Goal: Information Seeking & Learning: Learn about a topic

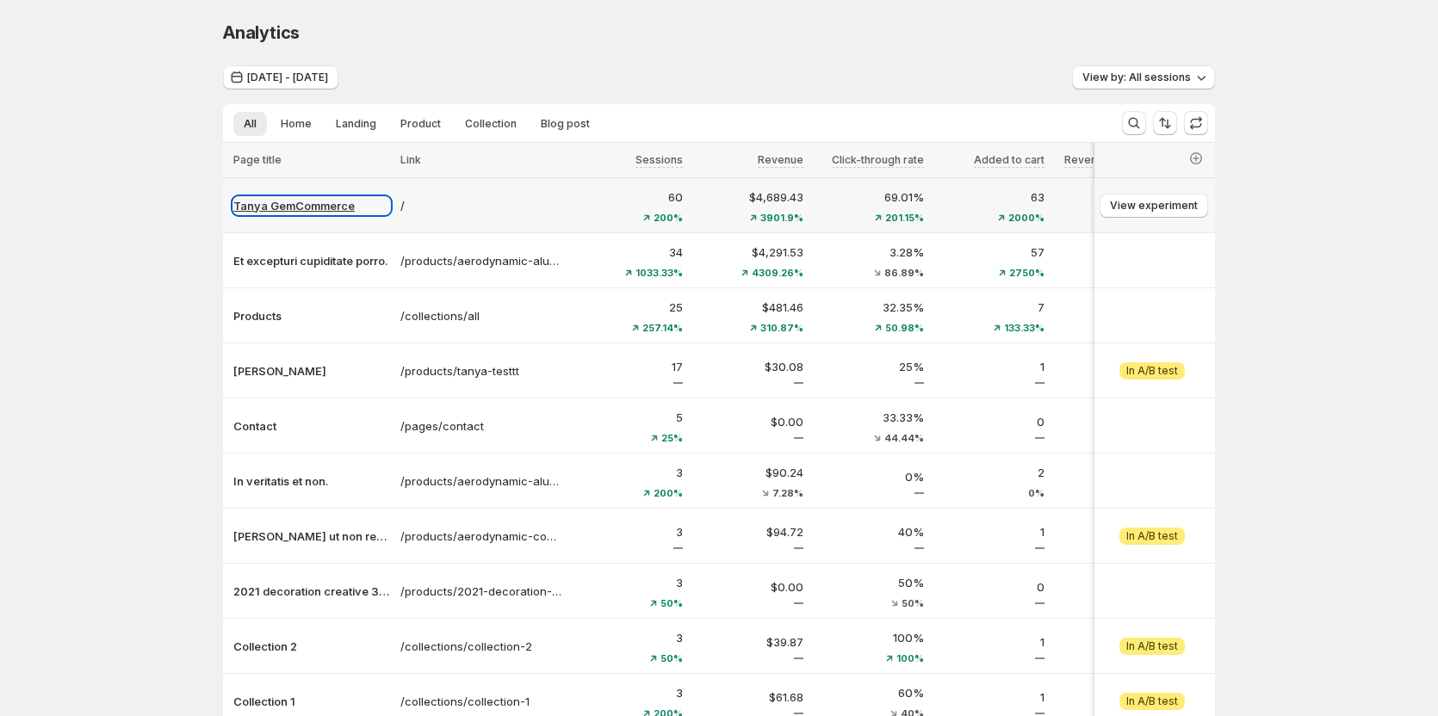
click at [321, 200] on p "Tanya GemCommerce" at bounding box center [311, 205] width 157 height 17
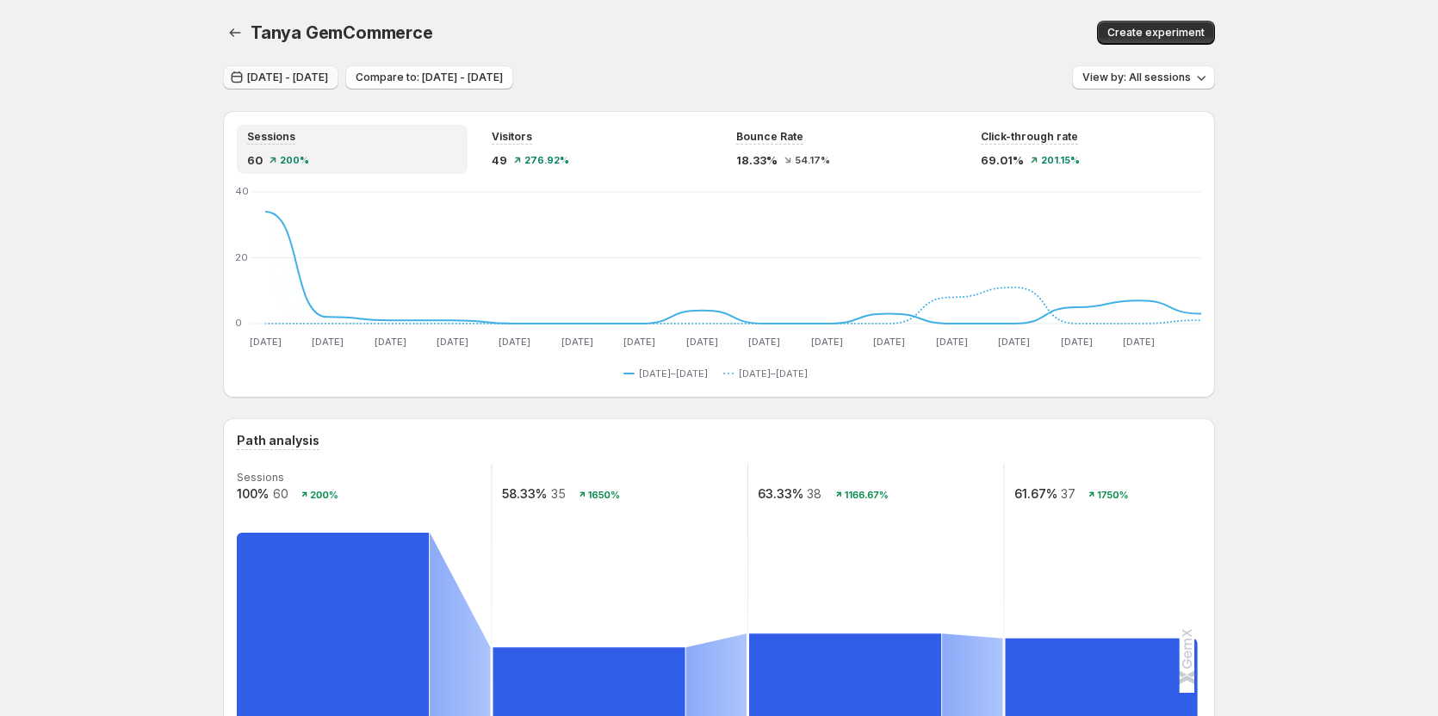
click at [302, 78] on span "[DATE] - [DATE]" at bounding box center [287, 78] width 81 height 14
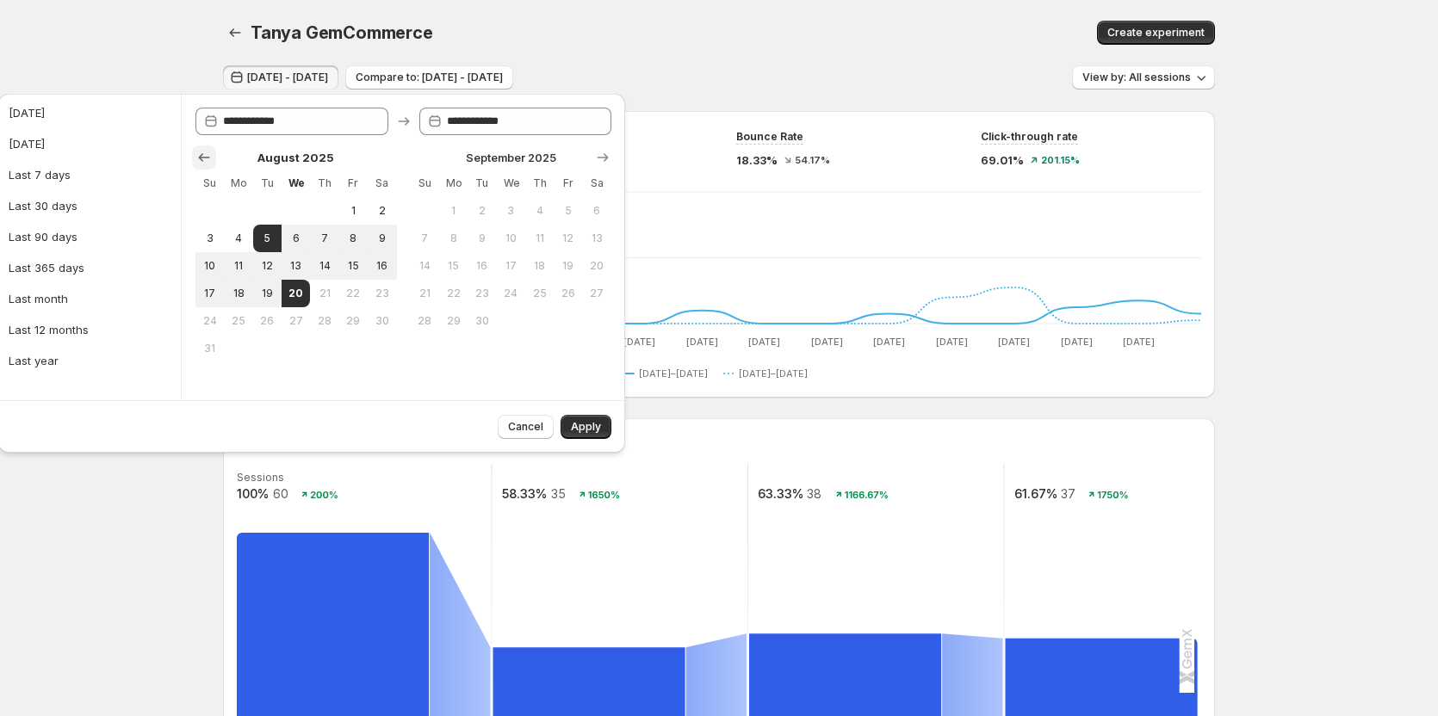
click at [206, 159] on icon "Show previous month, July 2025" at bounding box center [203, 157] width 17 height 17
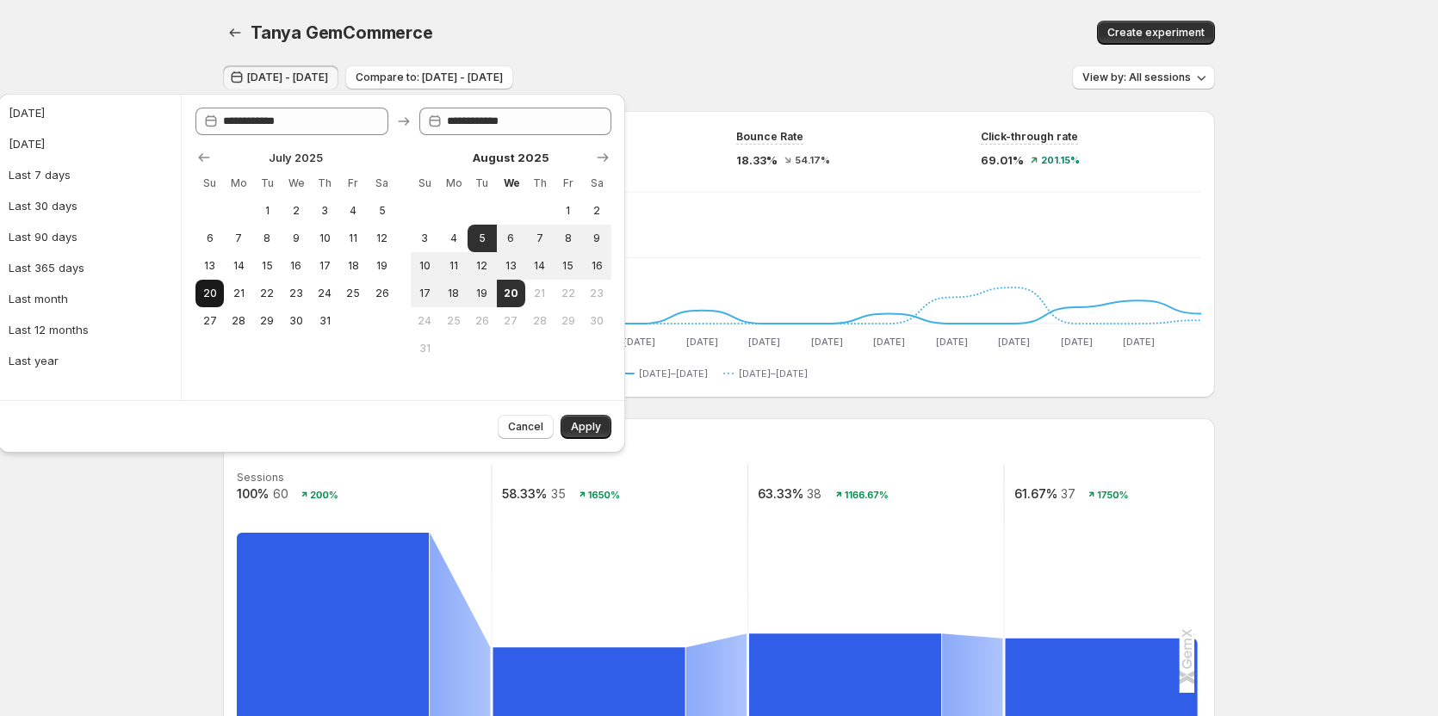
click at [217, 289] on span "20" at bounding box center [209, 294] width 15 height 14
type input "**********"
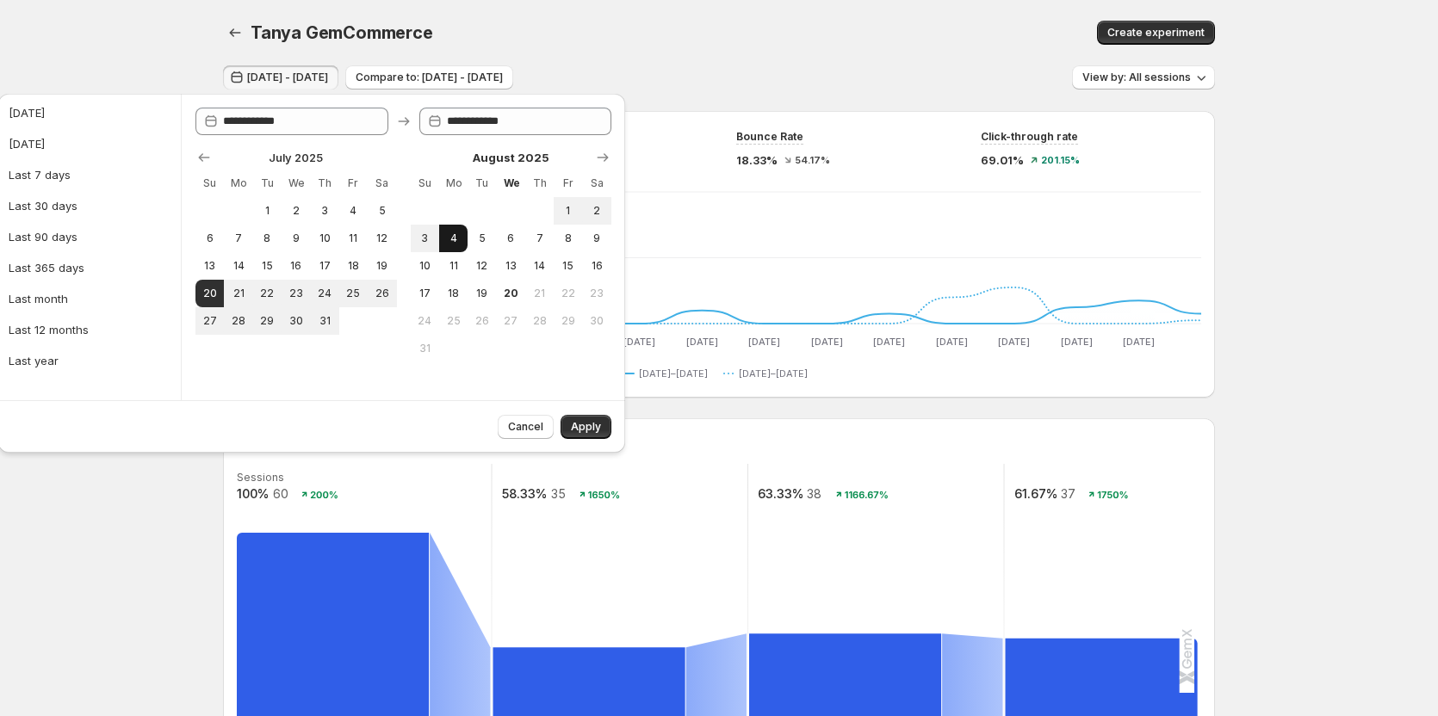
click at [458, 235] on span "4" at bounding box center [453, 239] width 15 height 14
type input "**********"
click at [575, 420] on button "Apply" at bounding box center [586, 427] width 51 height 24
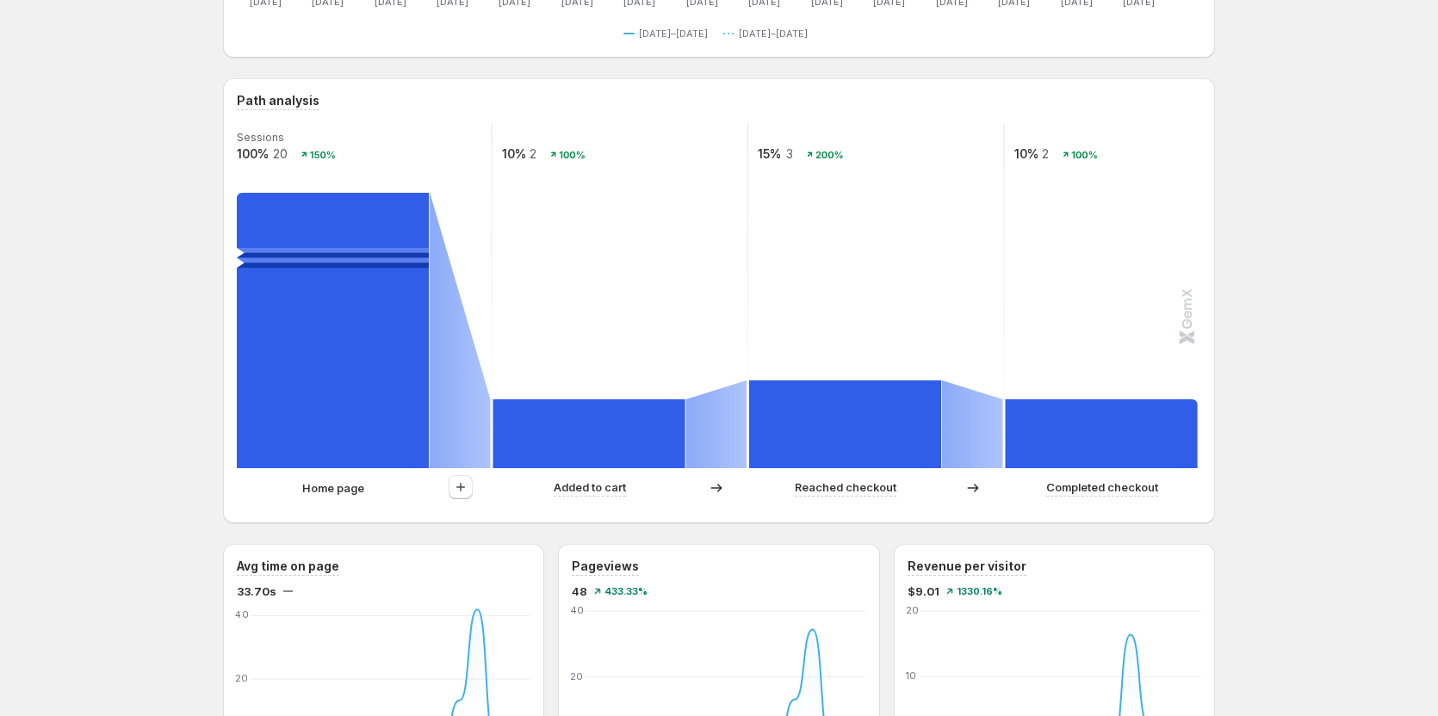
scroll to position [344, 0]
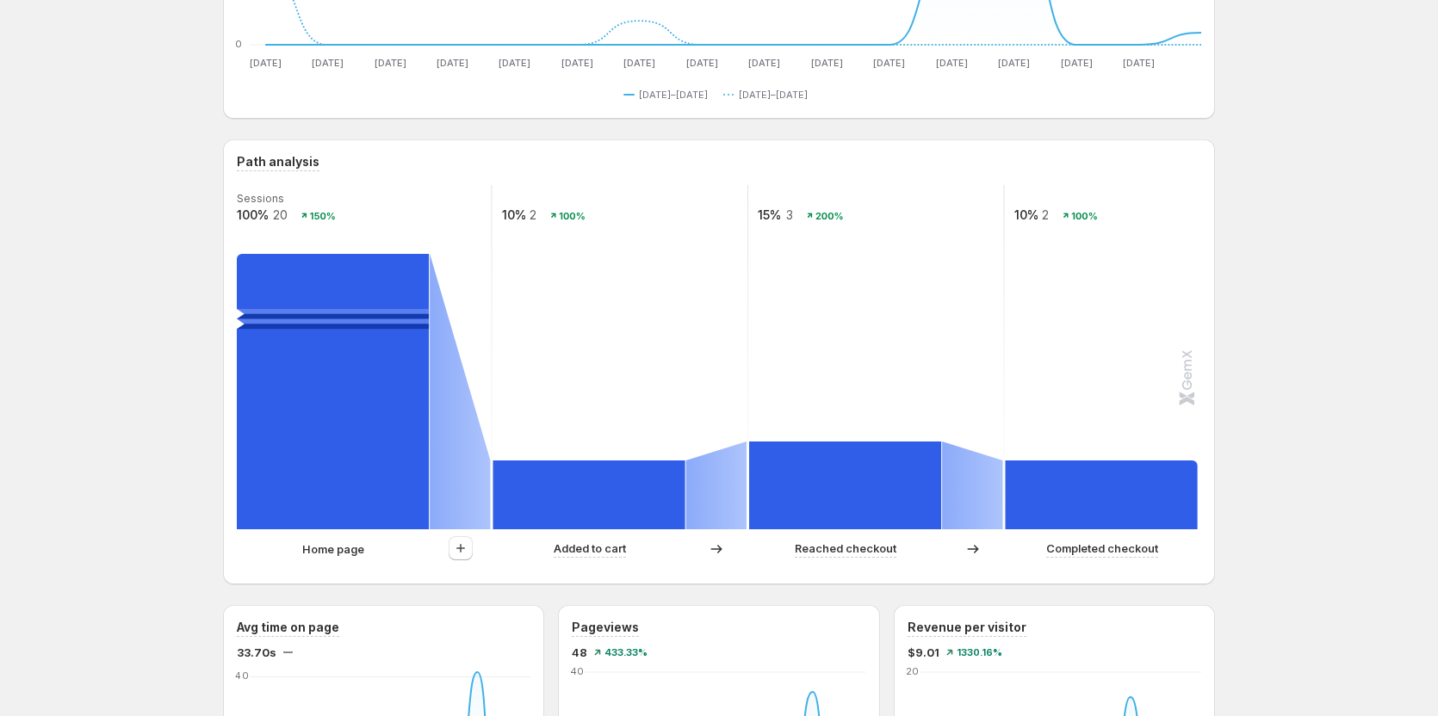
scroll to position [431, 0]
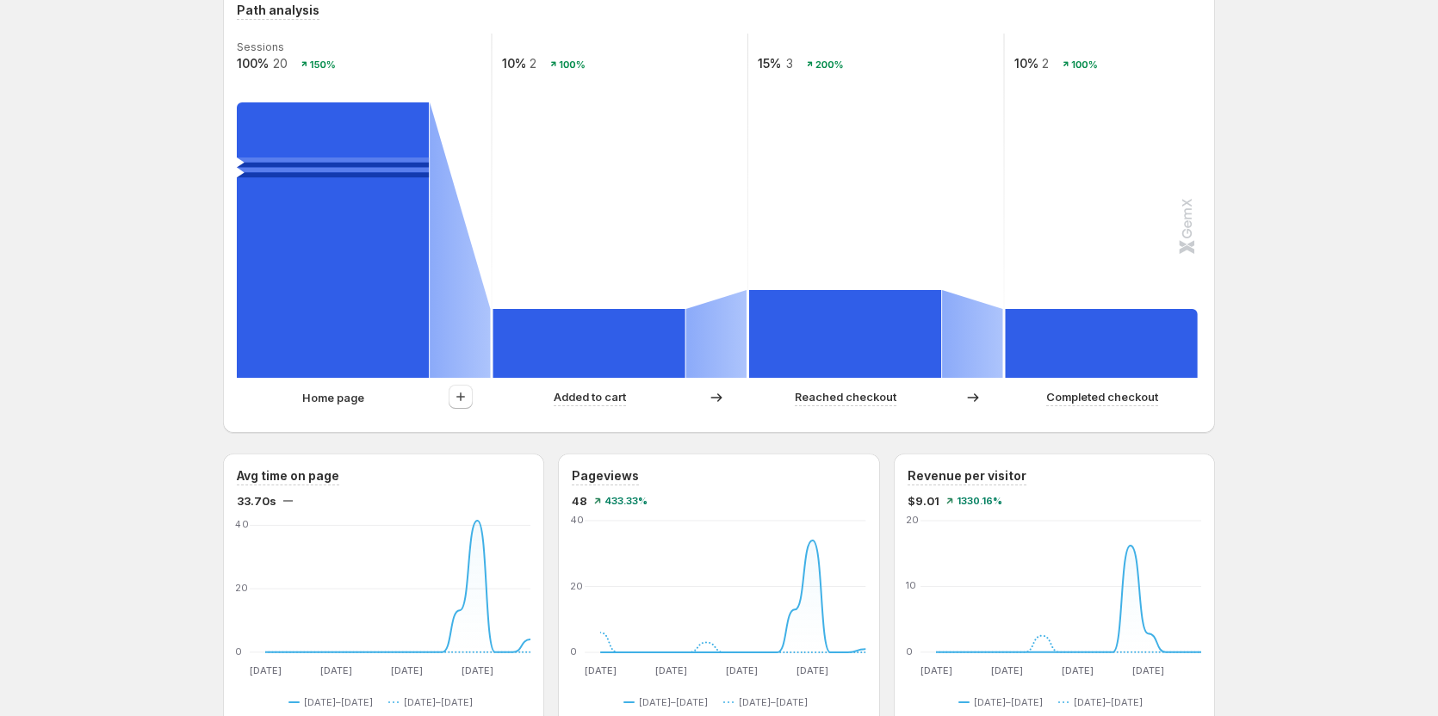
click at [1308, 460] on div "[PERSON_NAME] GemCommerce. This page is ready [PERSON_NAME] Create experiment […" at bounding box center [719, 658] width 1438 height 2178
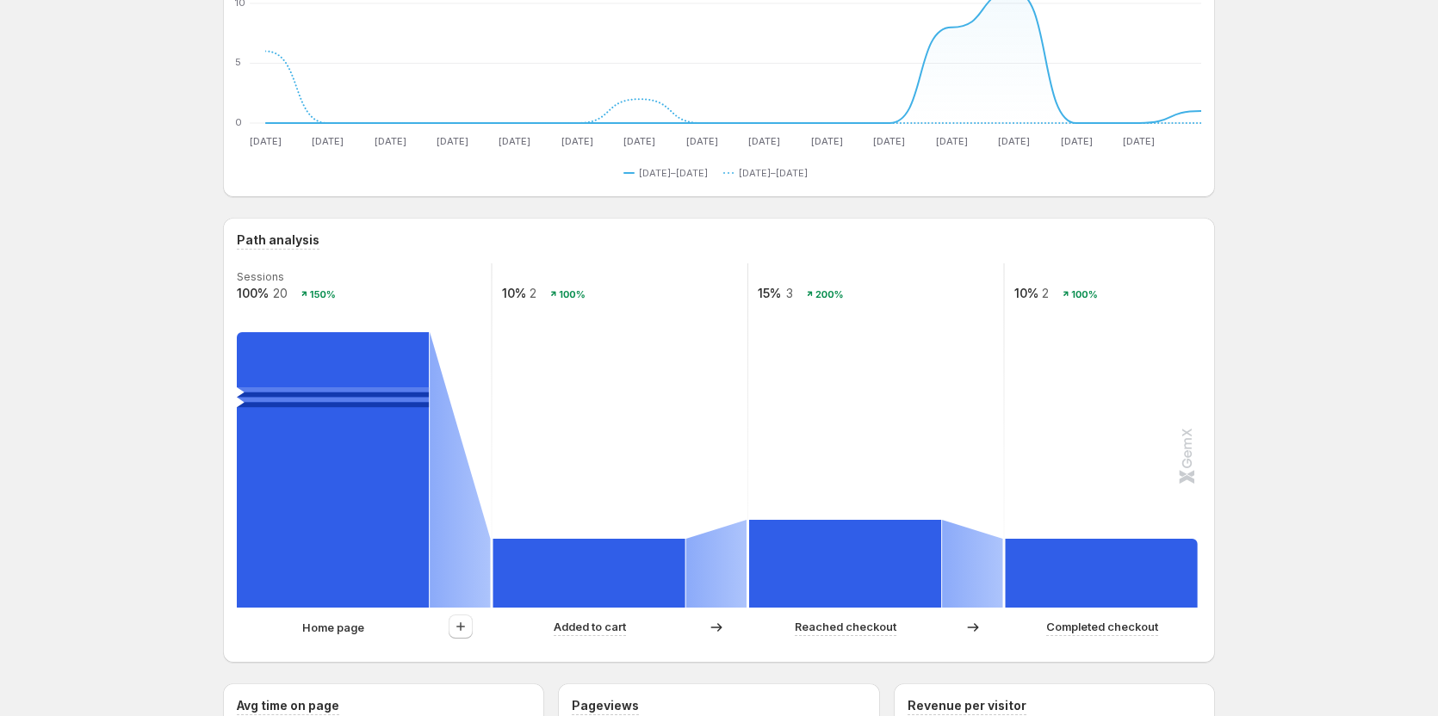
scroll to position [172, 0]
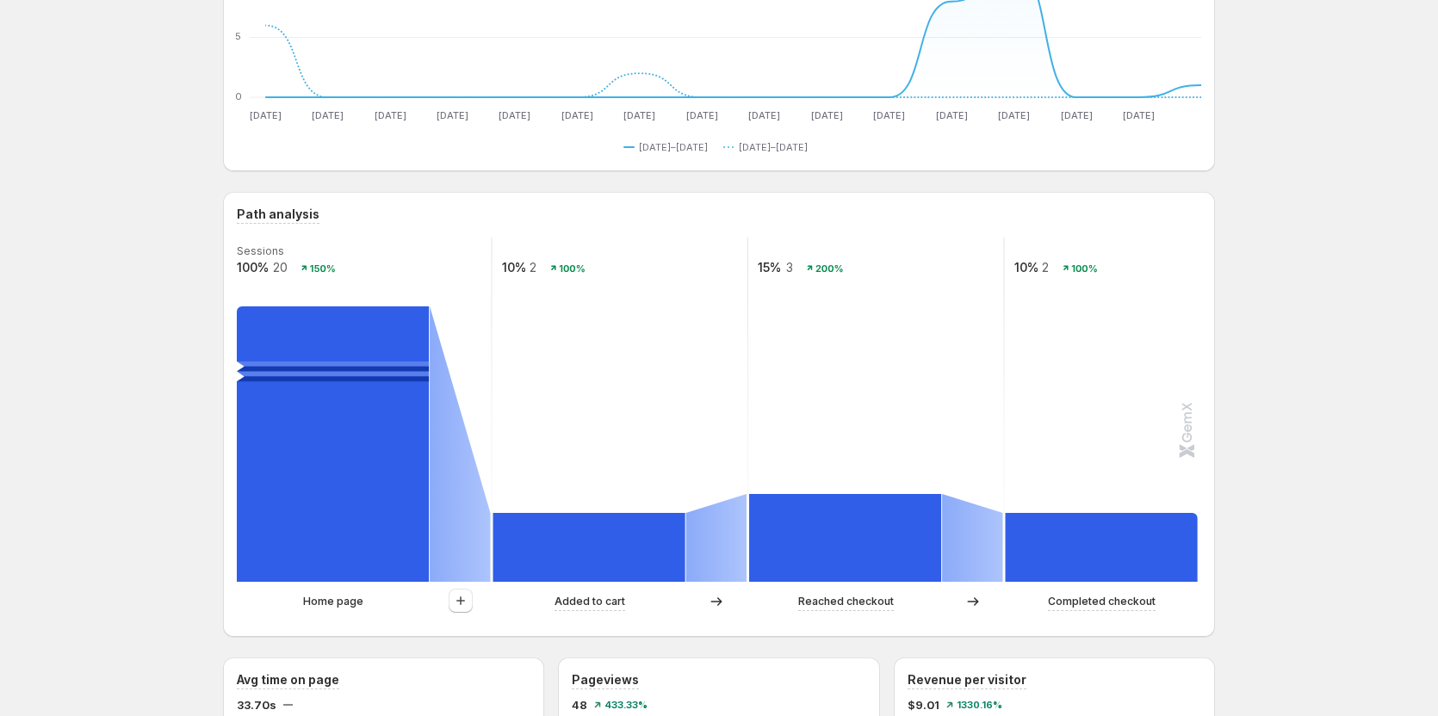
scroll to position [258, 0]
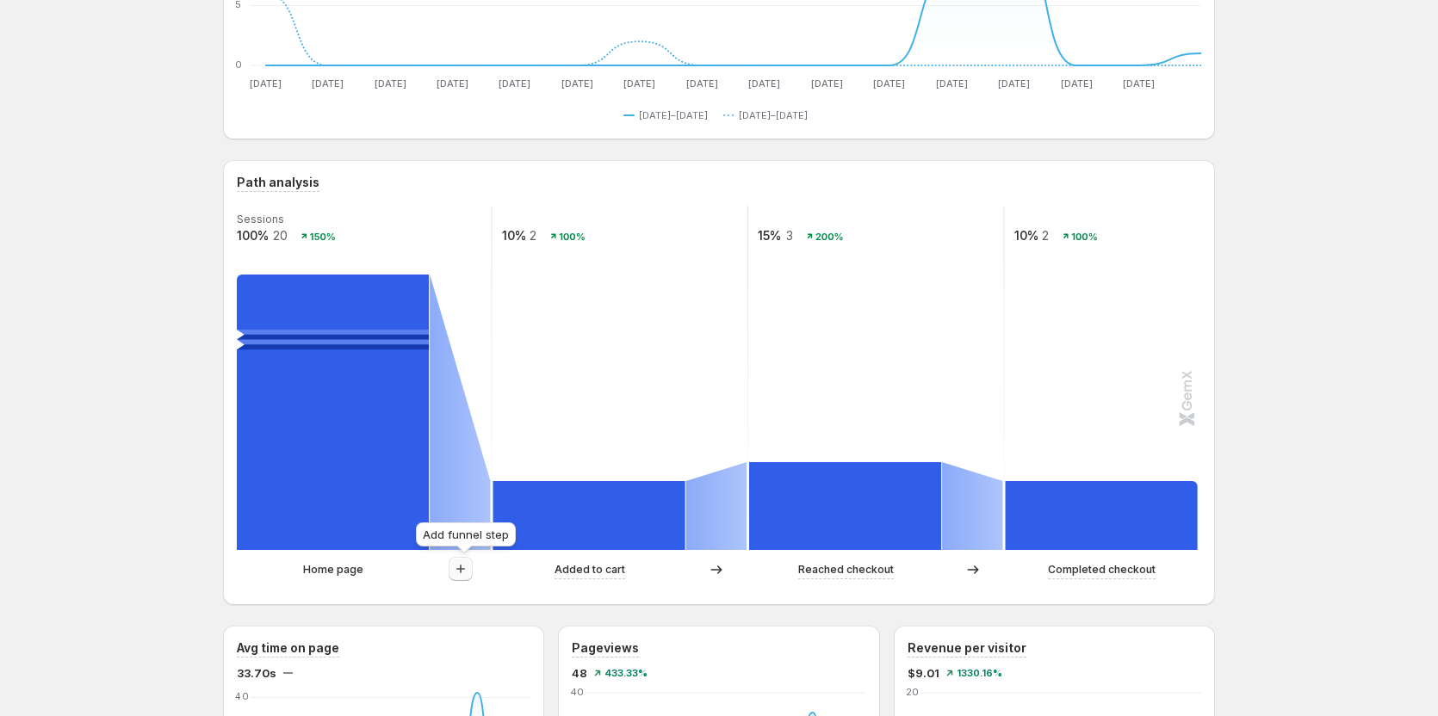
click at [467, 573] on icon "button" at bounding box center [460, 569] width 17 height 17
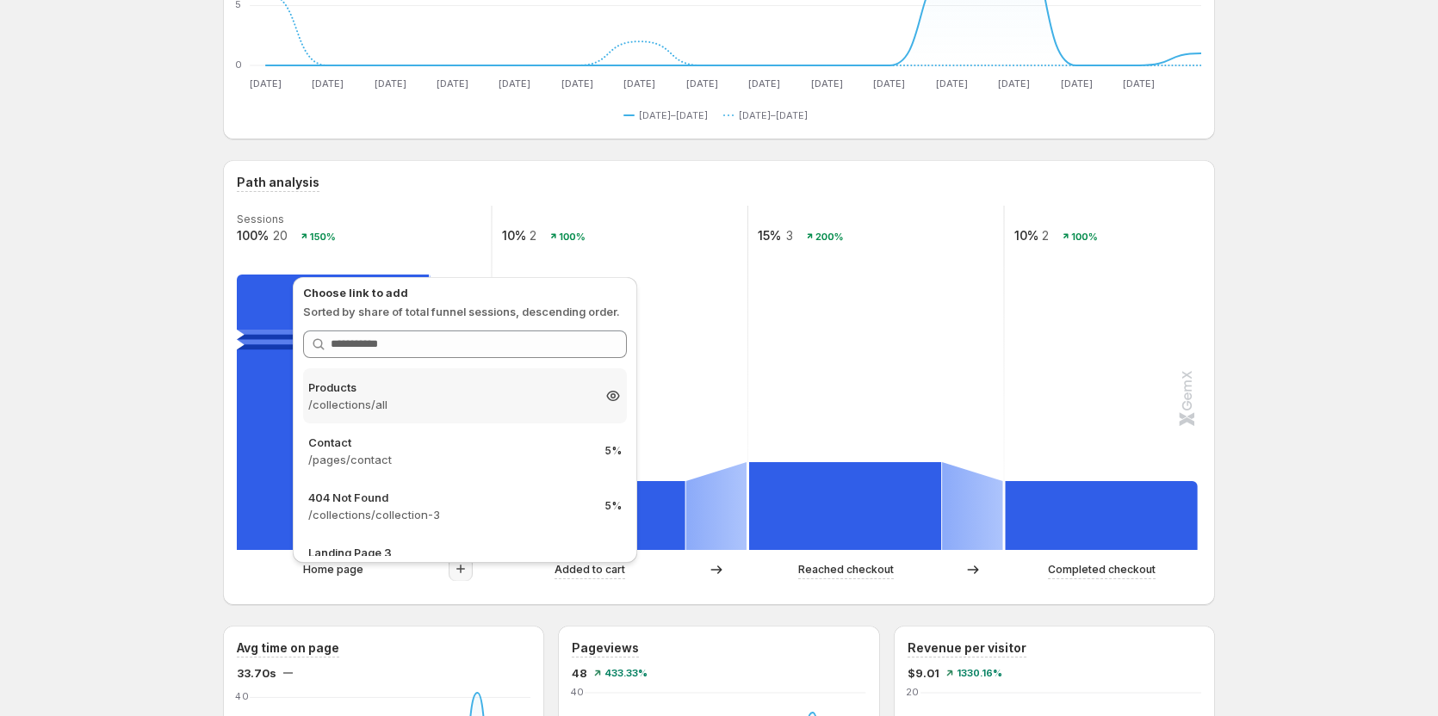
click at [459, 399] on p "/collections/all" at bounding box center [449, 404] width 282 height 17
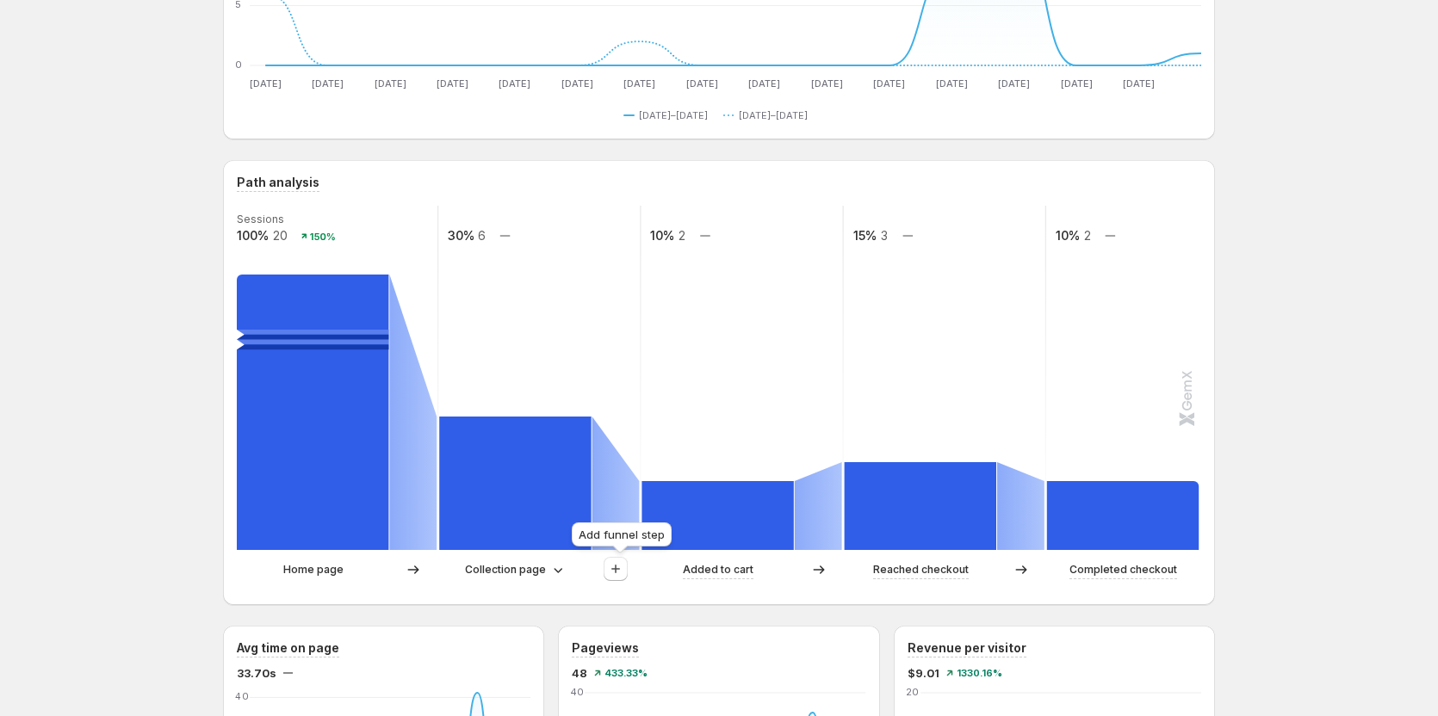
click at [608, 578] on span at bounding box center [616, 573] width 24 height 13
click at [620, 572] on icon "button" at bounding box center [615, 569] width 9 height 9
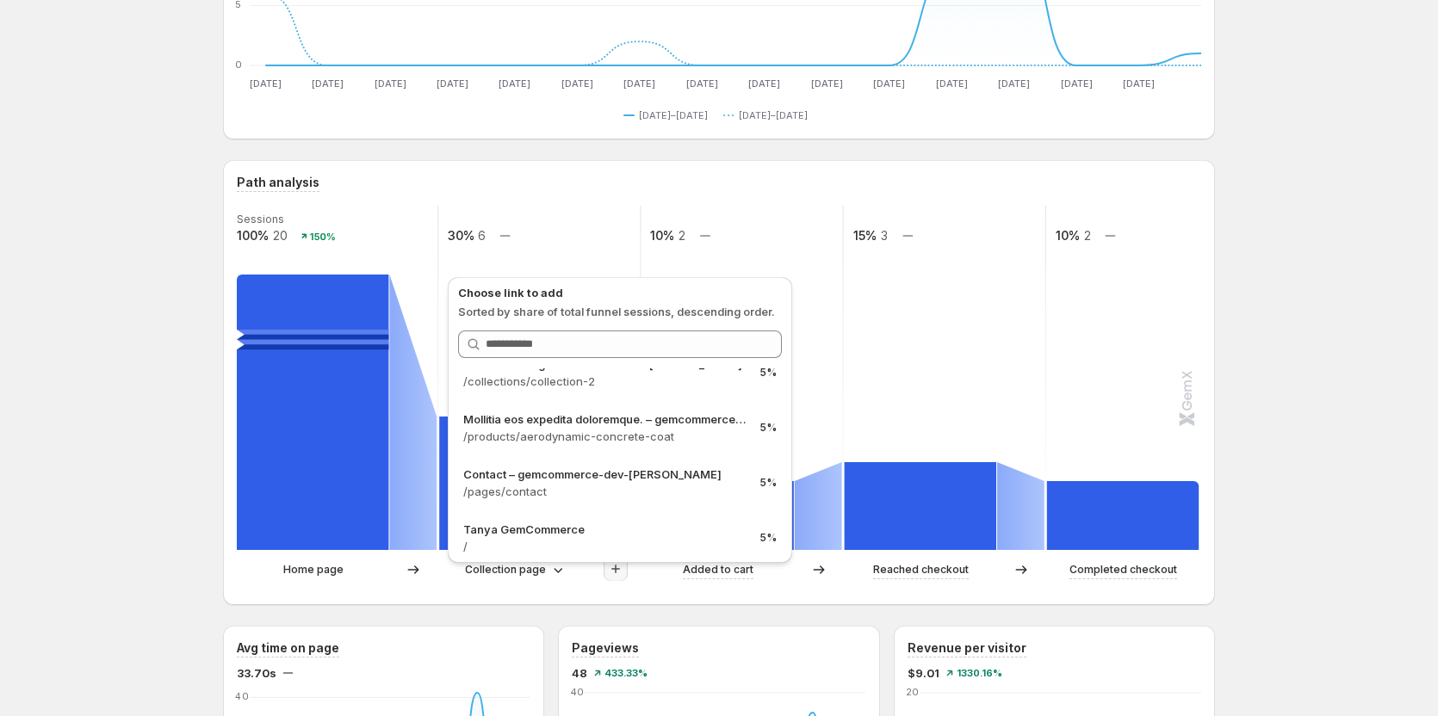
scroll to position [143, 0]
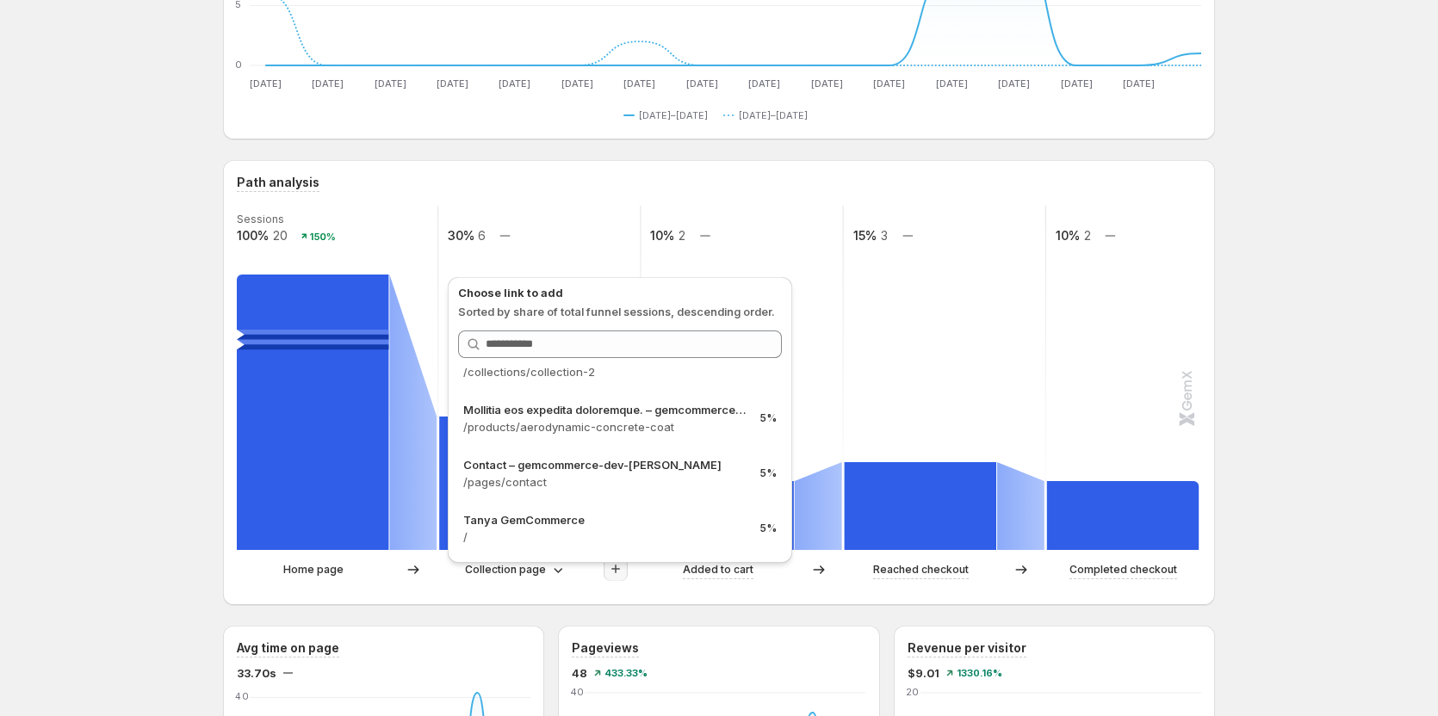
click at [442, 602] on div "Path analysis Sessions 100% 20 150% 30% 6 10% 2 15% 3 10% 2 Home page Collectio…" at bounding box center [719, 382] width 992 height 445
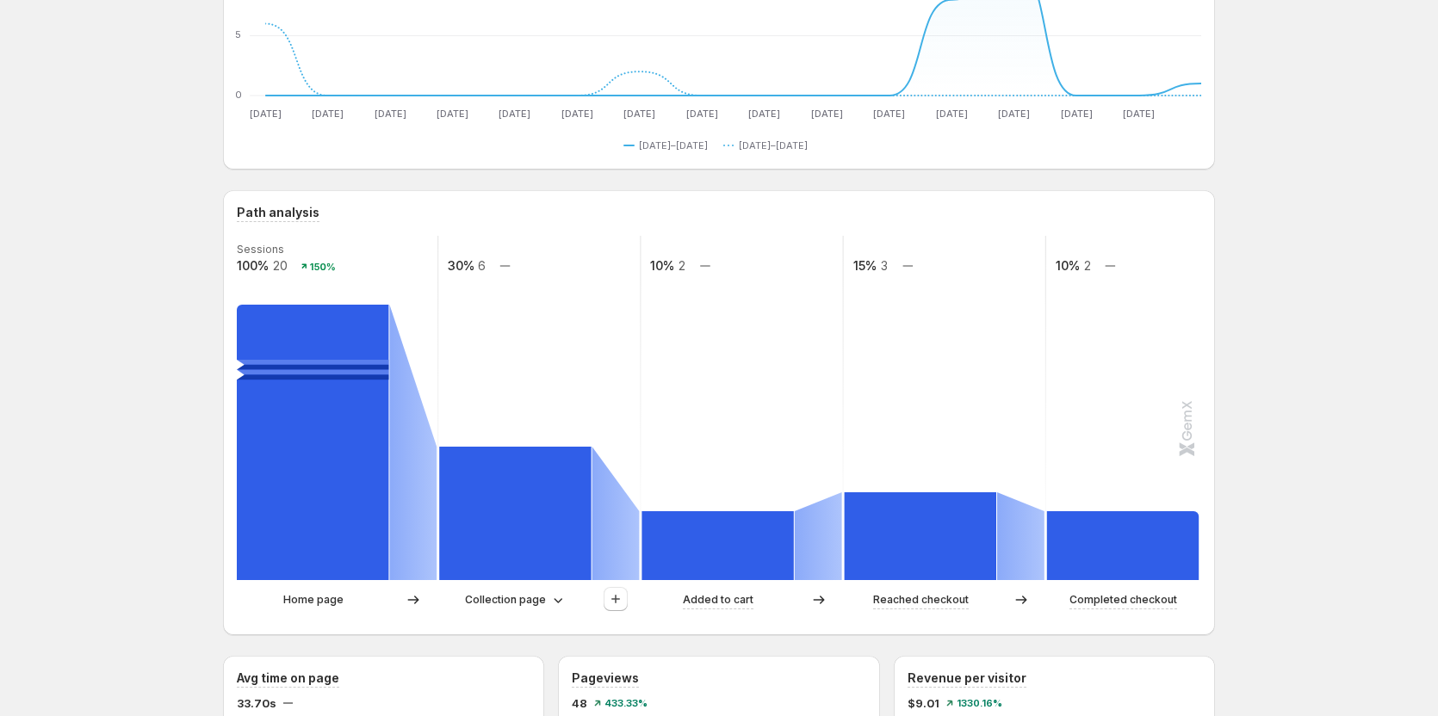
scroll to position [258, 0]
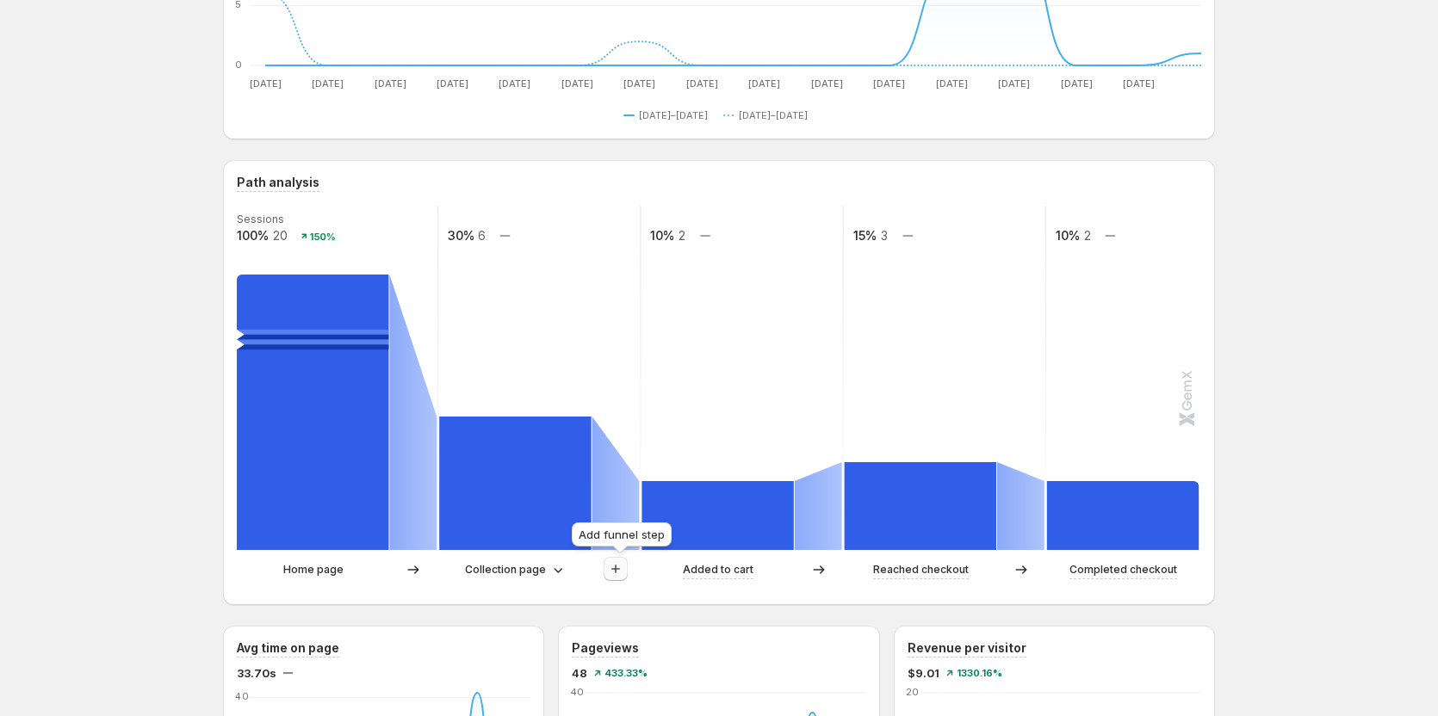
click at [617, 577] on icon "button" at bounding box center [615, 569] width 17 height 17
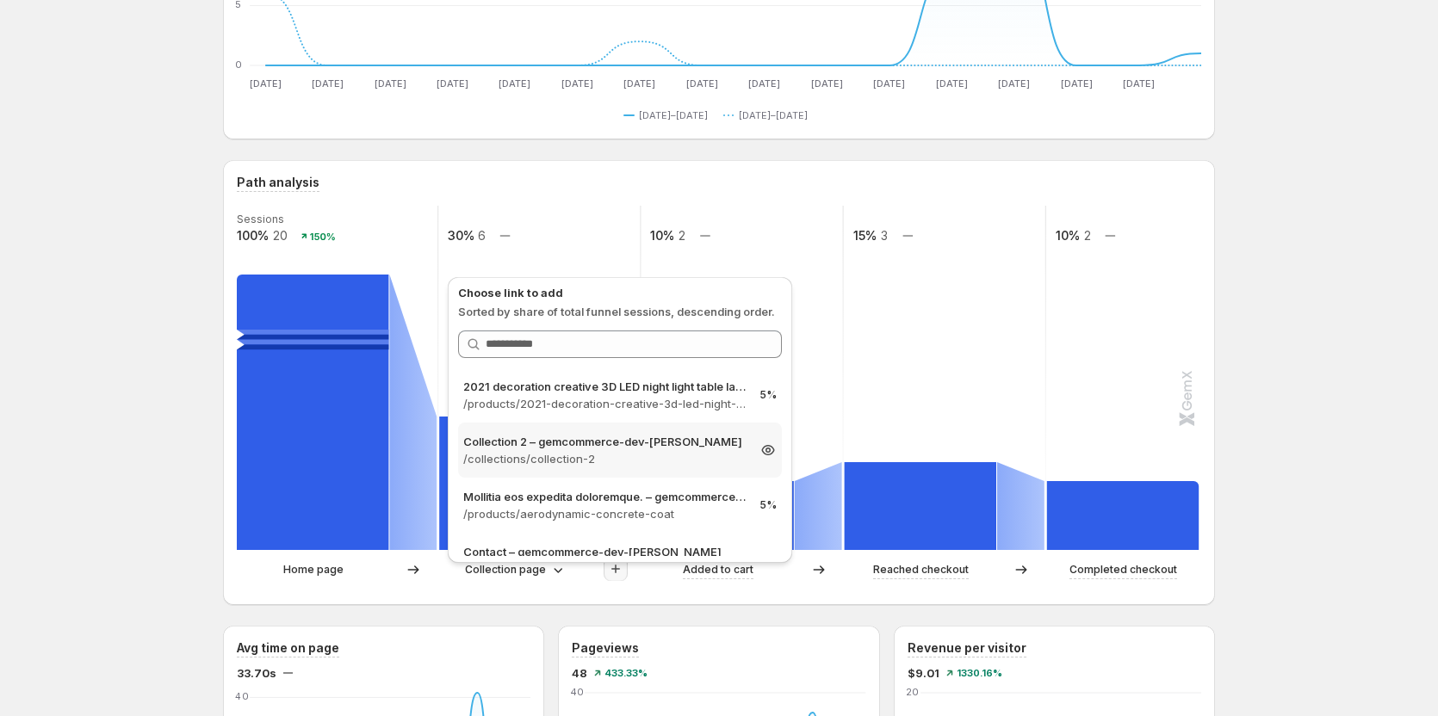
scroll to position [86, 0]
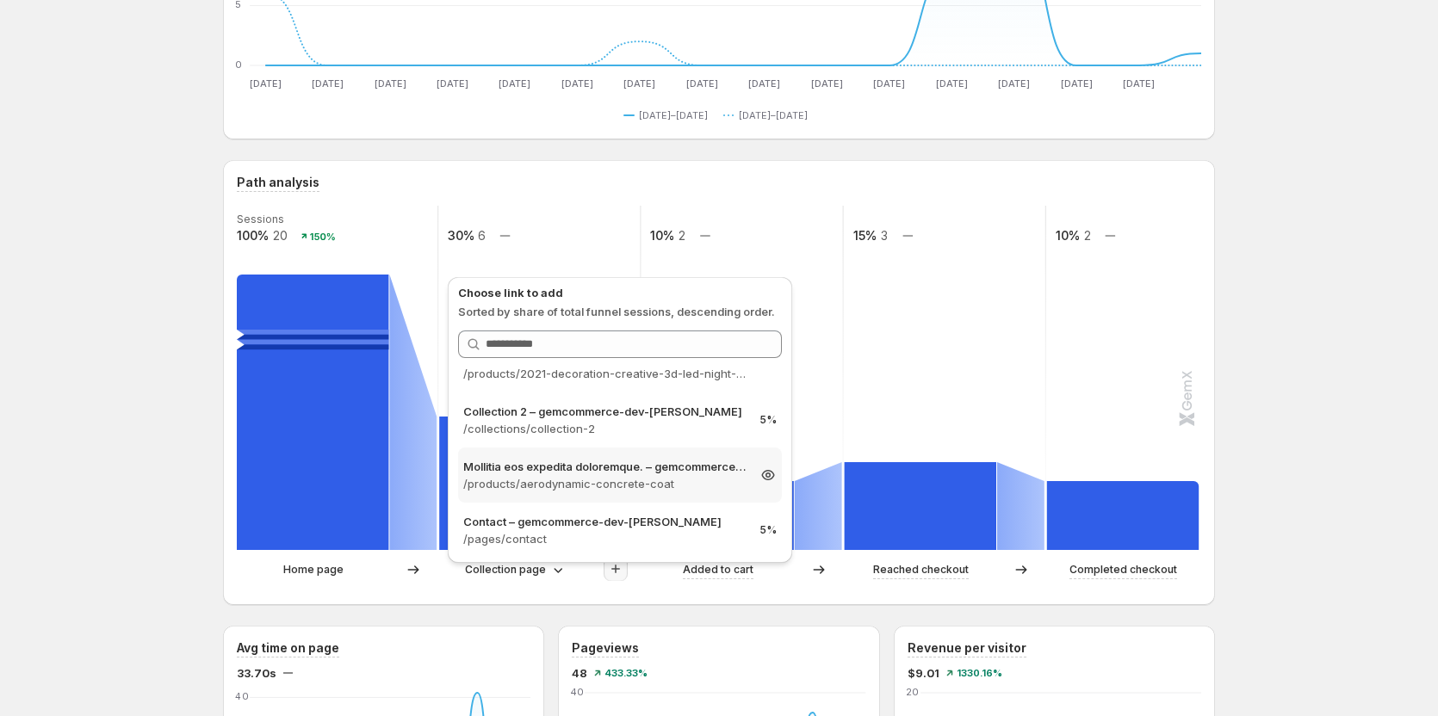
click at [664, 479] on p "/products/aerodynamic-concrete-coat" at bounding box center [604, 483] width 282 height 17
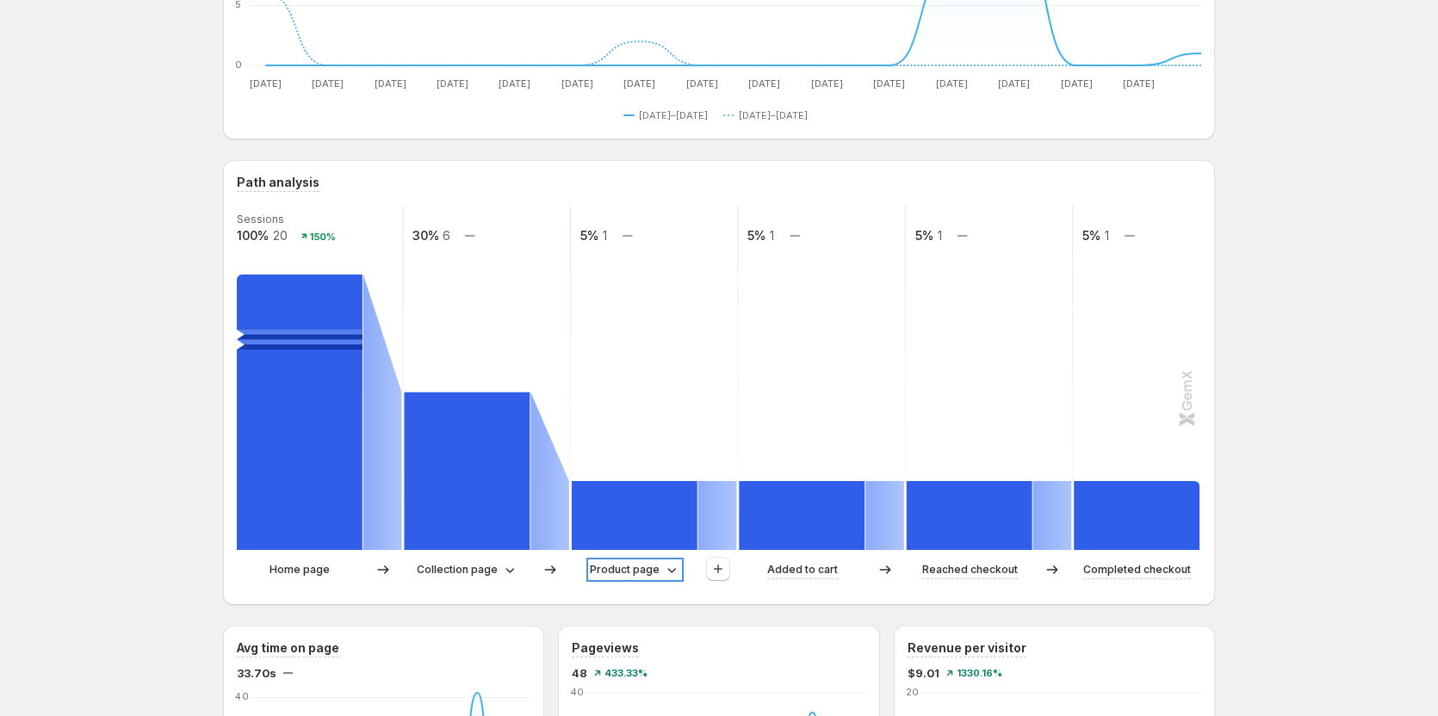
click at [629, 564] on p "Product page" at bounding box center [625, 569] width 70 height 17
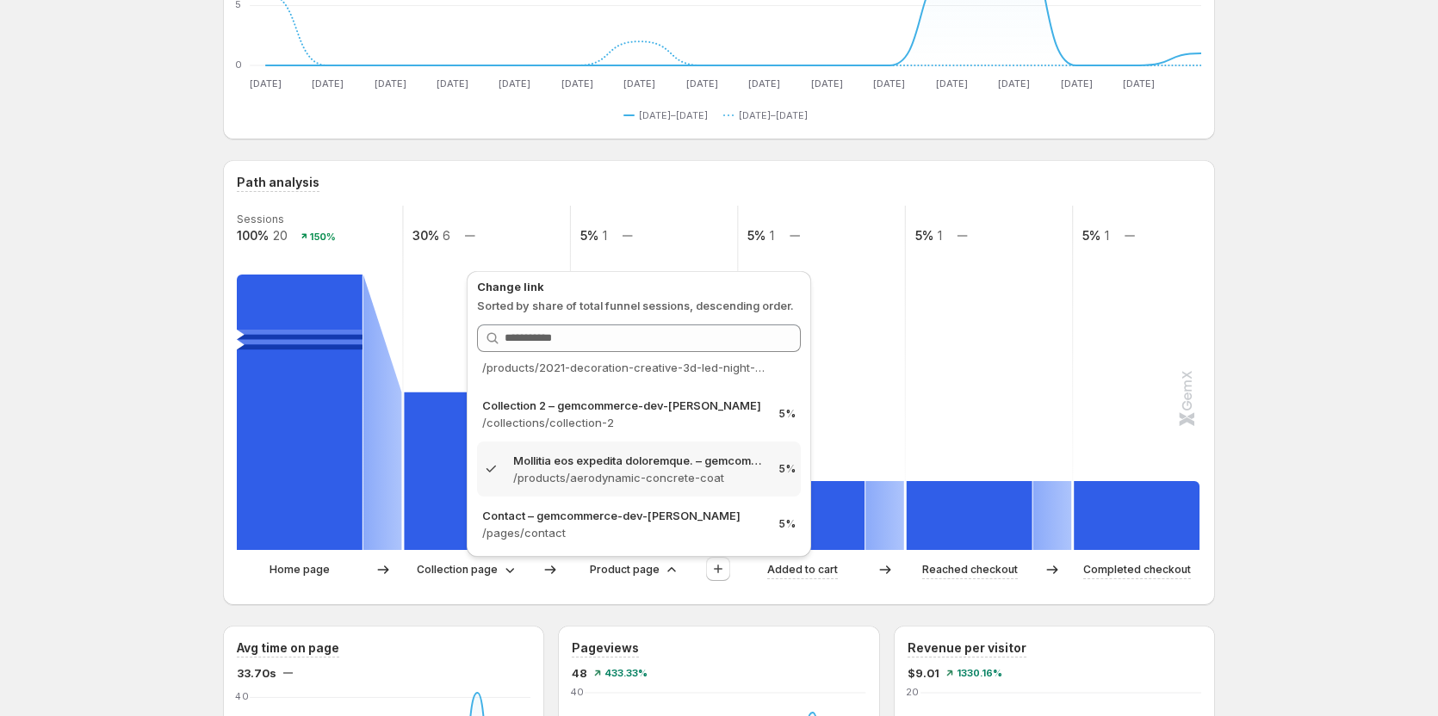
click at [654, 602] on div "Path analysis Sessions 100% 20 150% 30% 6 5% 1 5% 1 5% 1 5% 1 Home page Collect…" at bounding box center [719, 382] width 992 height 445
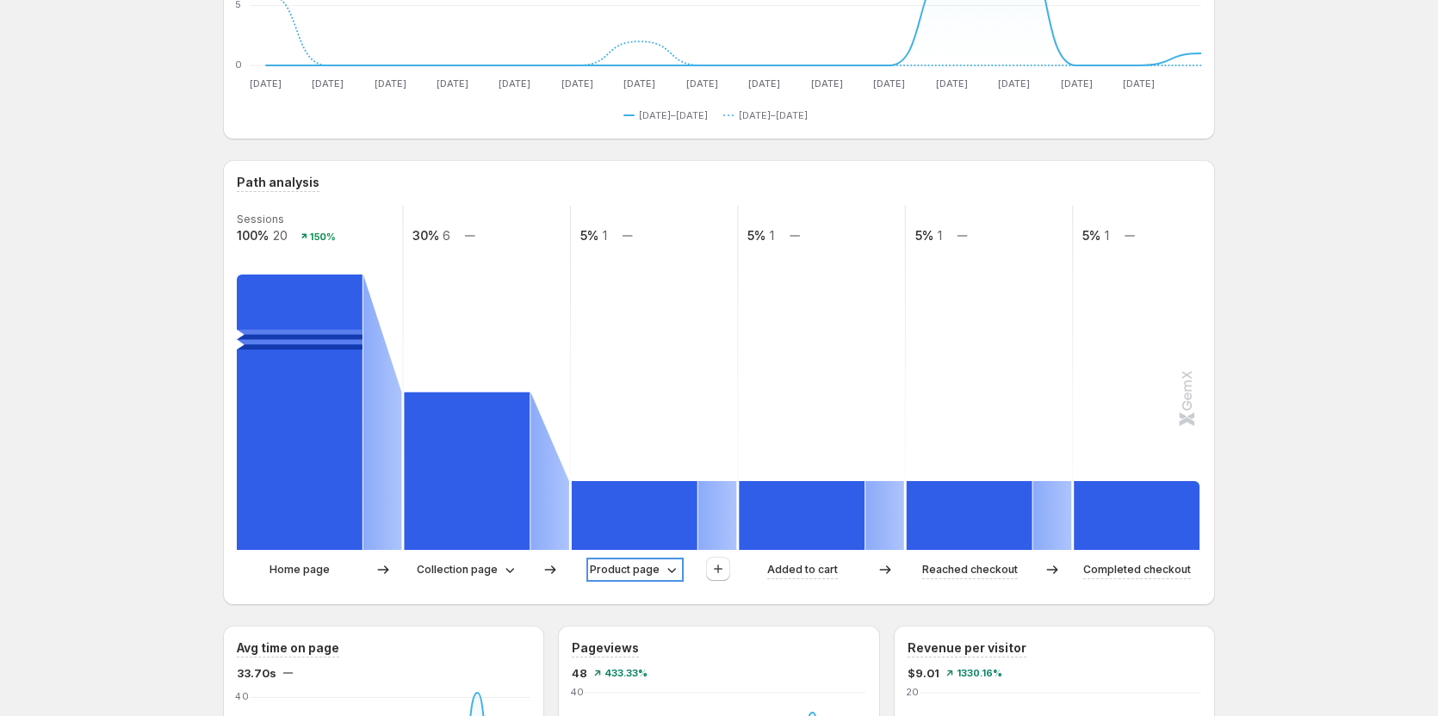
click at [641, 567] on p "Product page" at bounding box center [625, 569] width 70 height 17
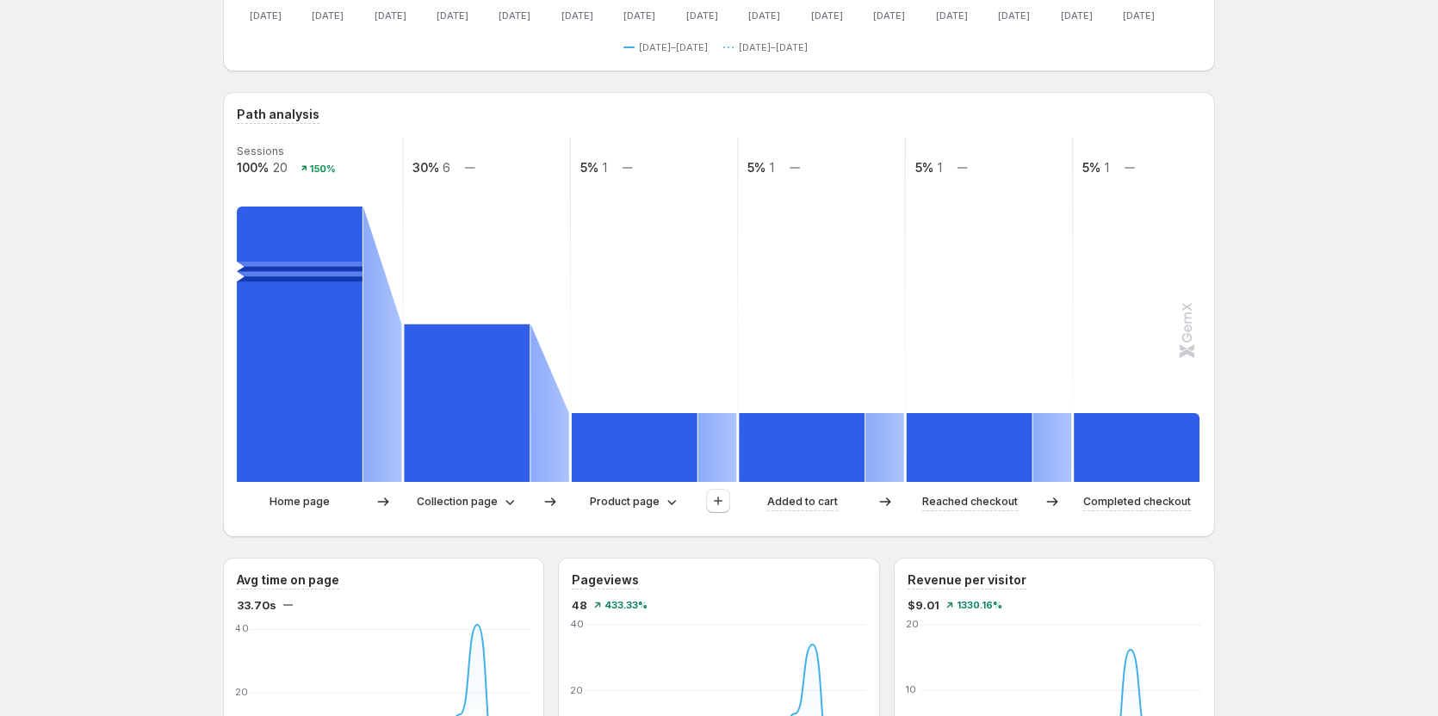
scroll to position [344, 0]
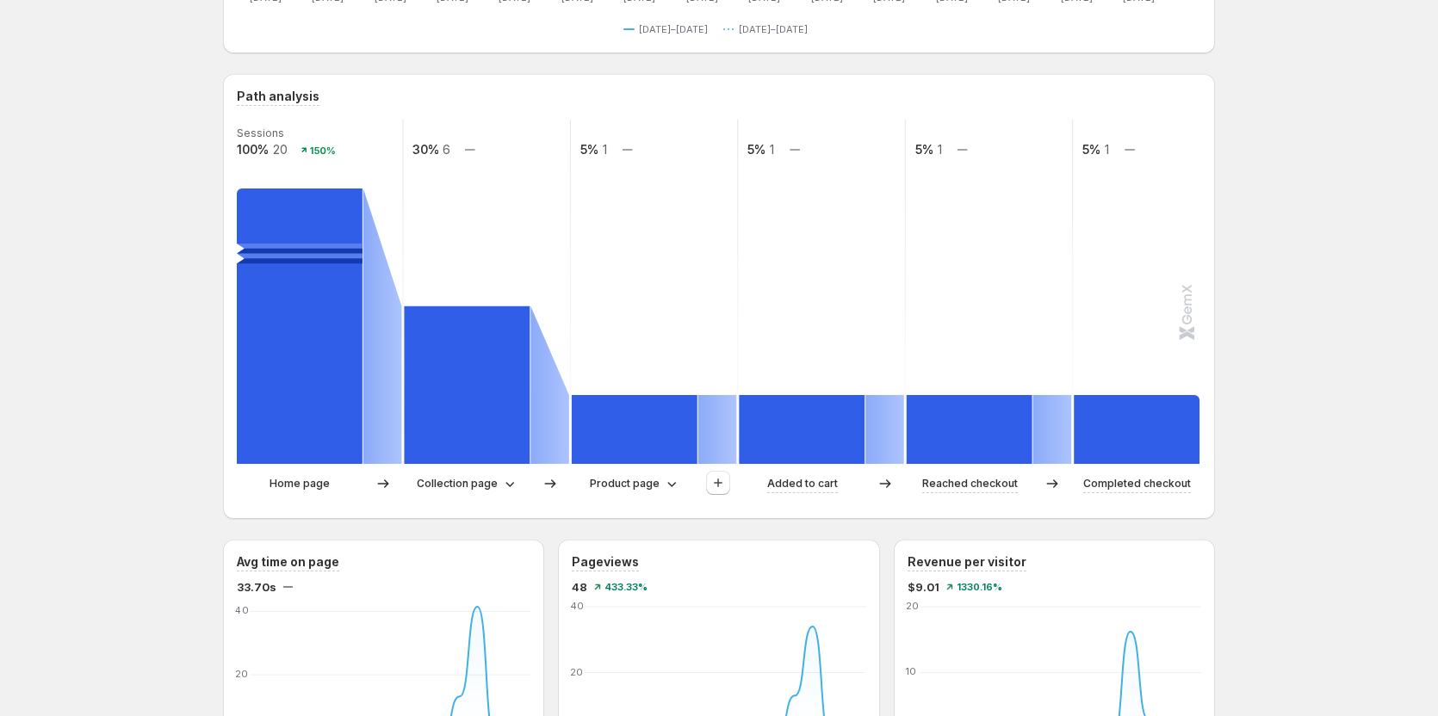
click at [648, 485] on p "Product page" at bounding box center [625, 483] width 70 height 17
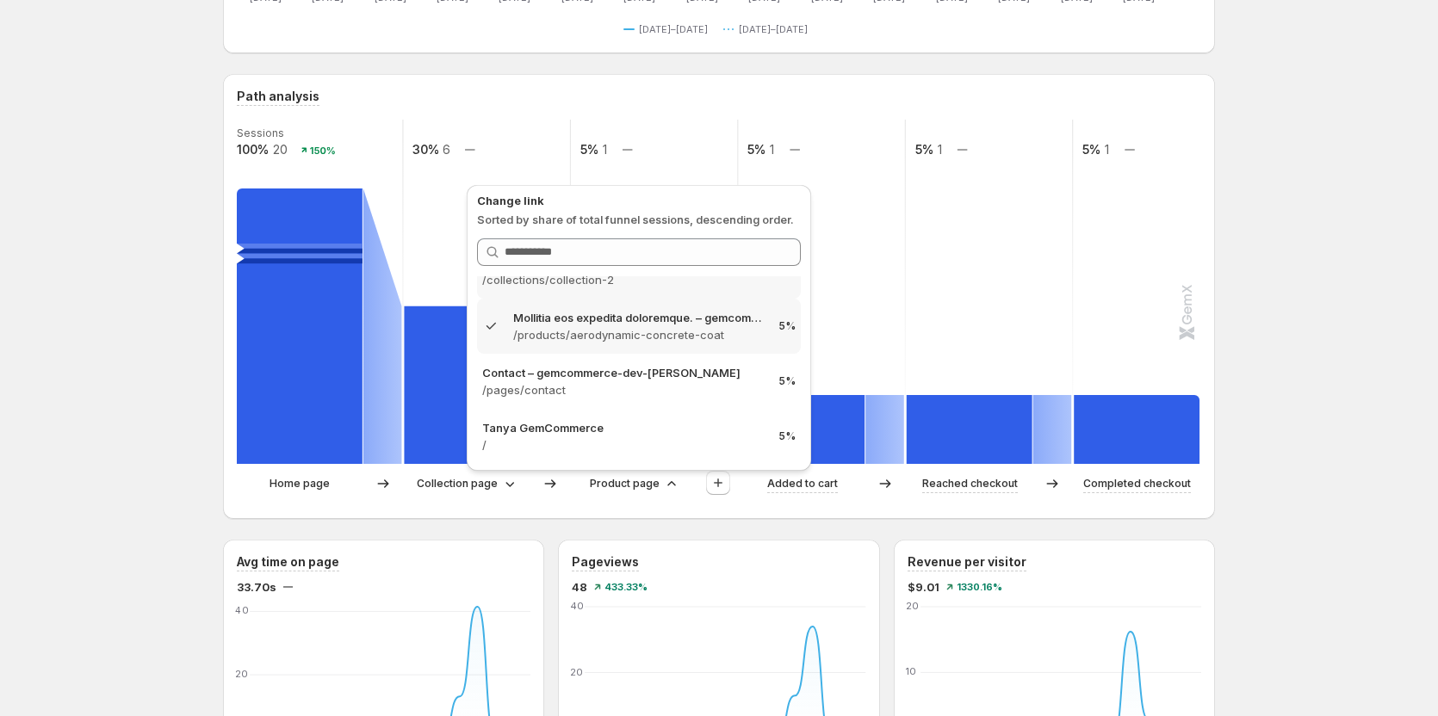
scroll to position [57, 0]
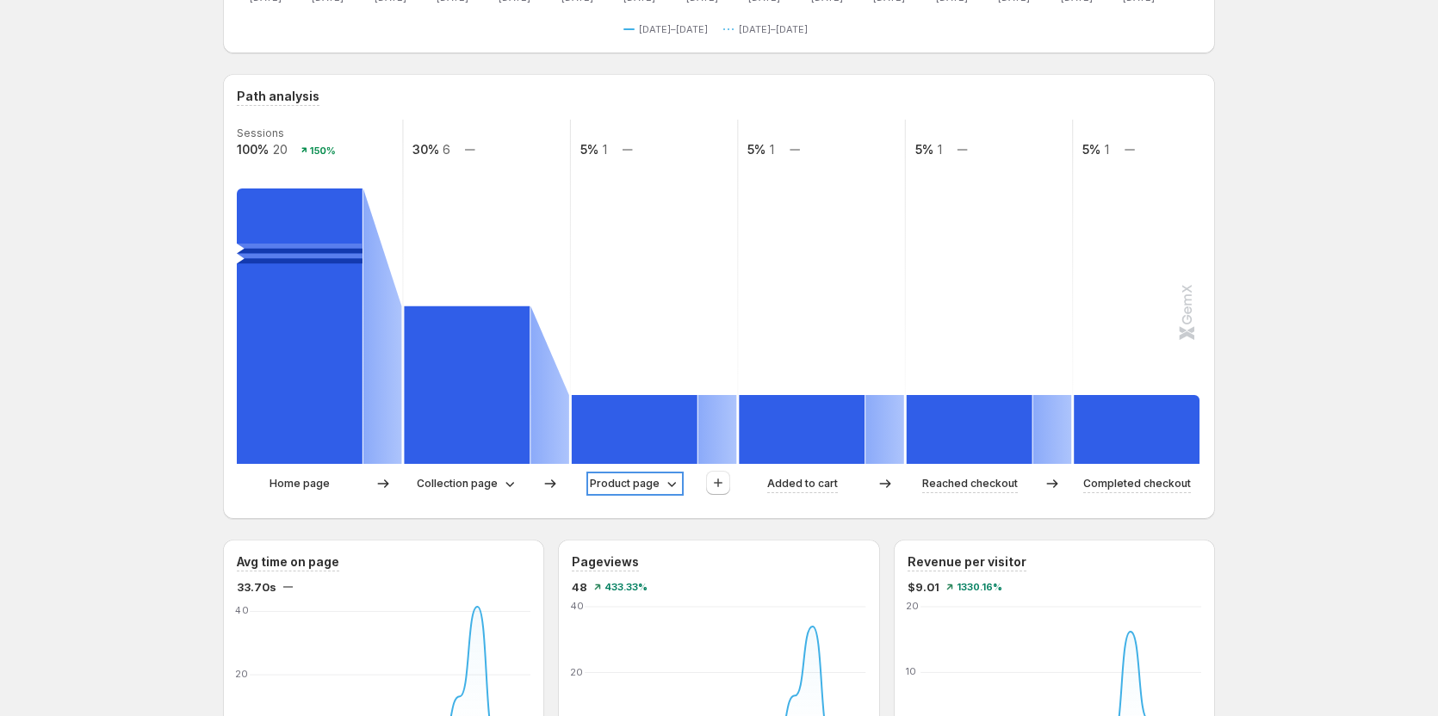
click at [631, 487] on p "Product page" at bounding box center [625, 483] width 70 height 17
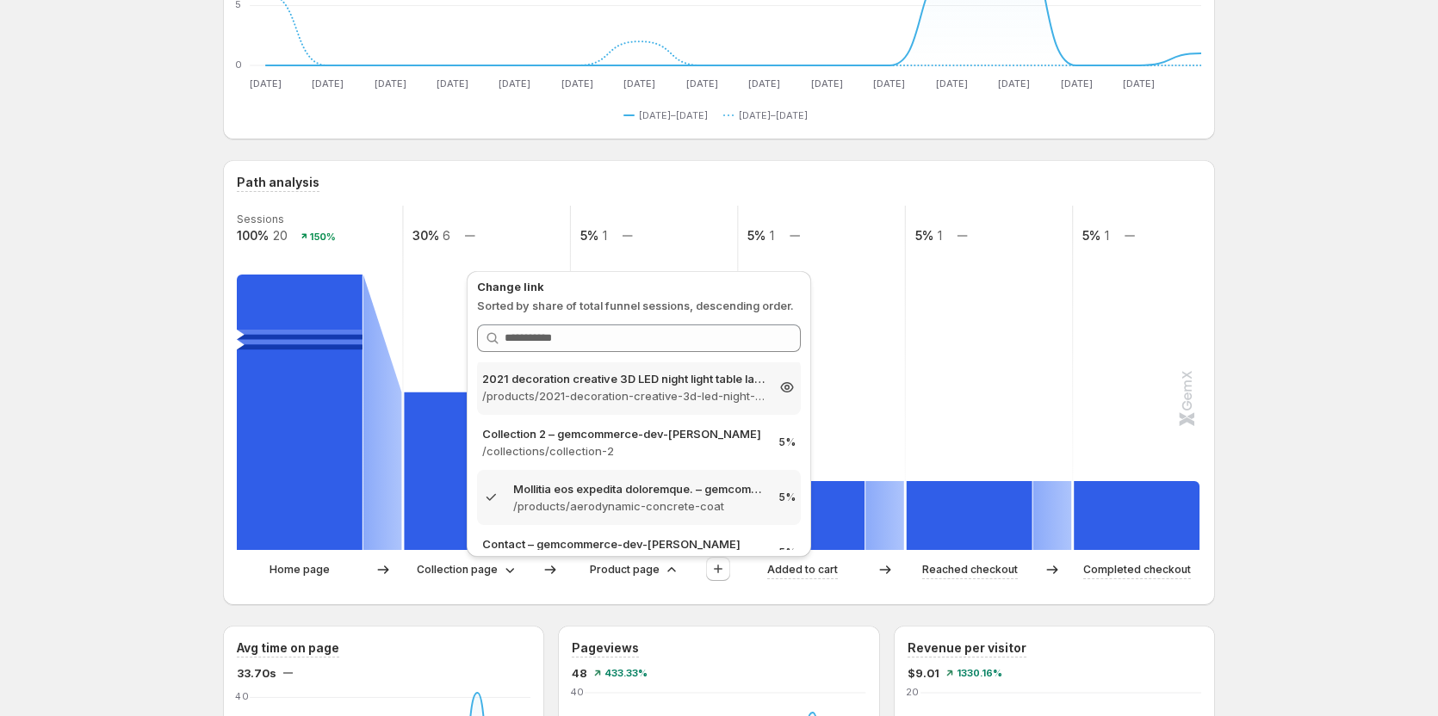
scroll to position [86, 0]
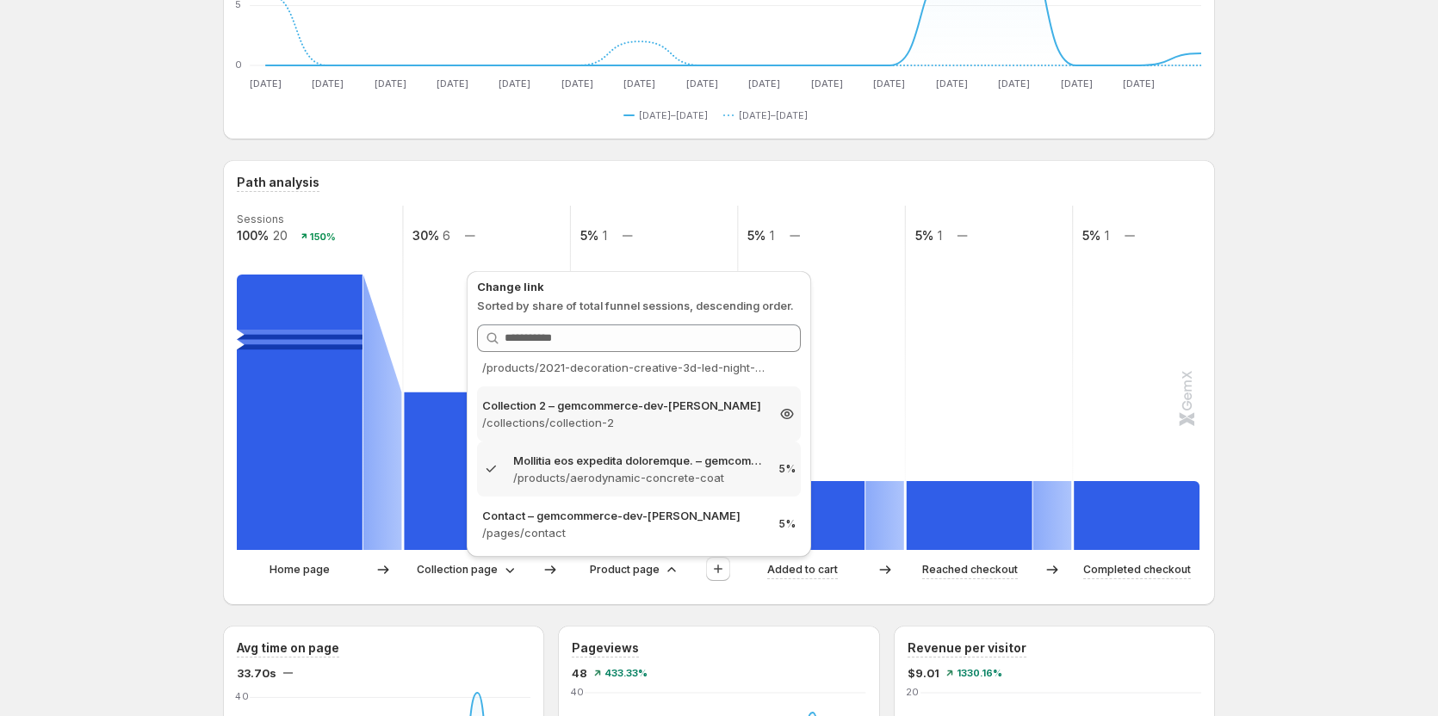
click at [623, 425] on p "/collections/collection-2" at bounding box center [623, 422] width 282 height 17
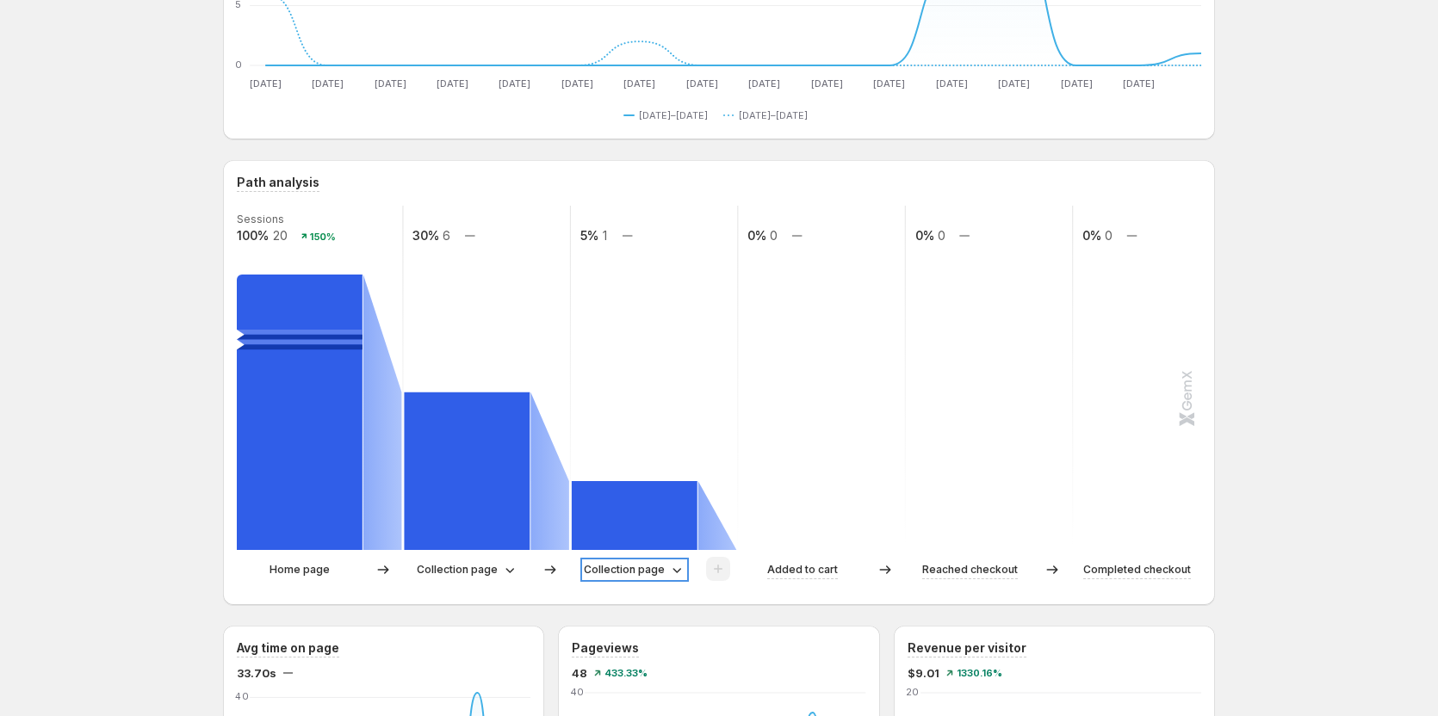
click at [640, 566] on p "Collection page" at bounding box center [624, 569] width 81 height 17
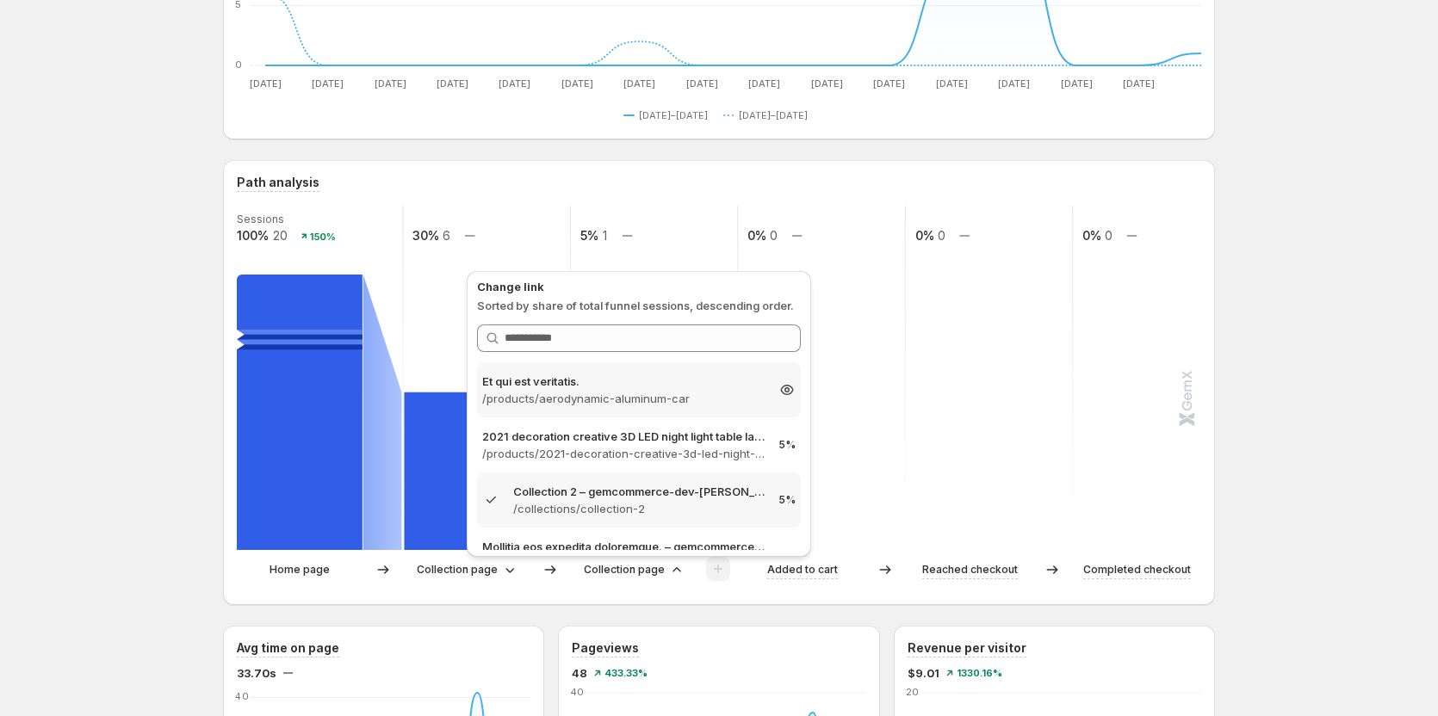
click at [614, 406] on p "/products/aerodynamic-aluminum-car" at bounding box center [623, 398] width 282 height 17
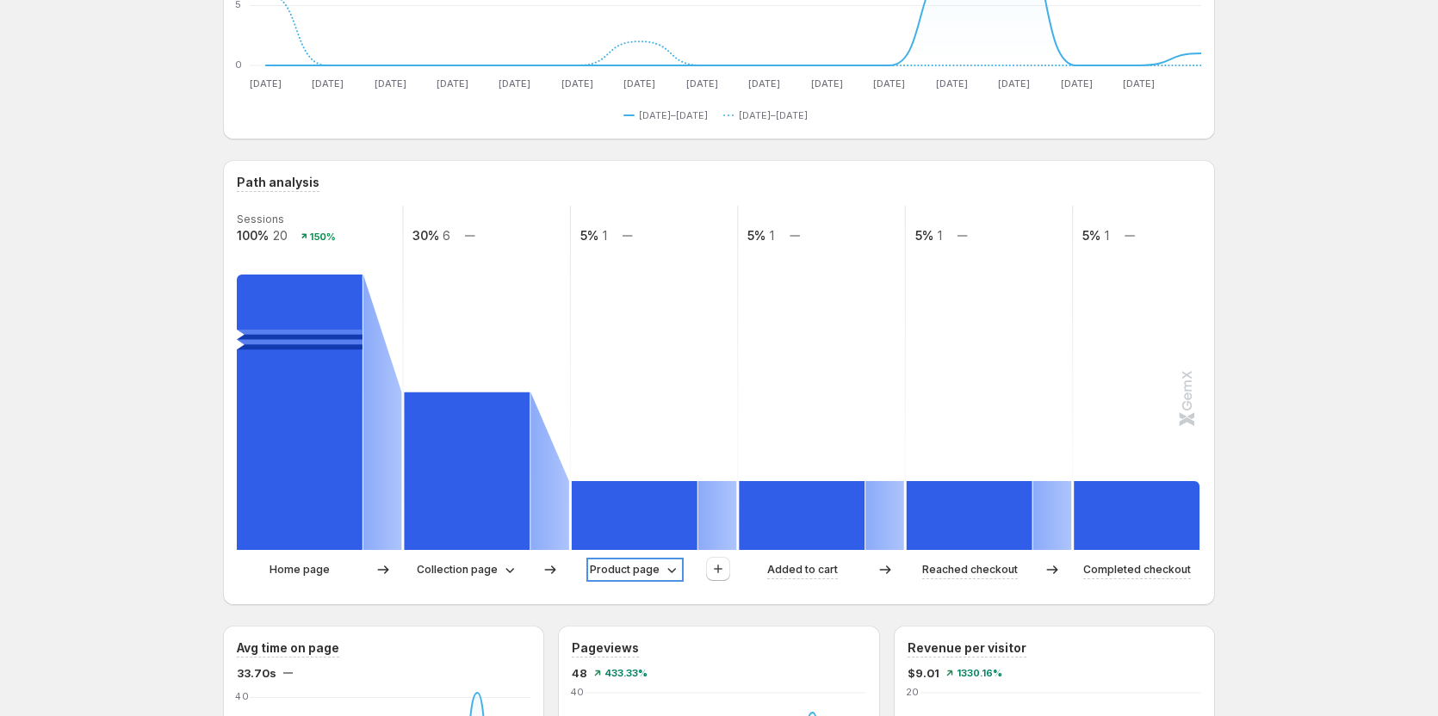
click at [632, 566] on p "Product page" at bounding box center [625, 569] width 70 height 17
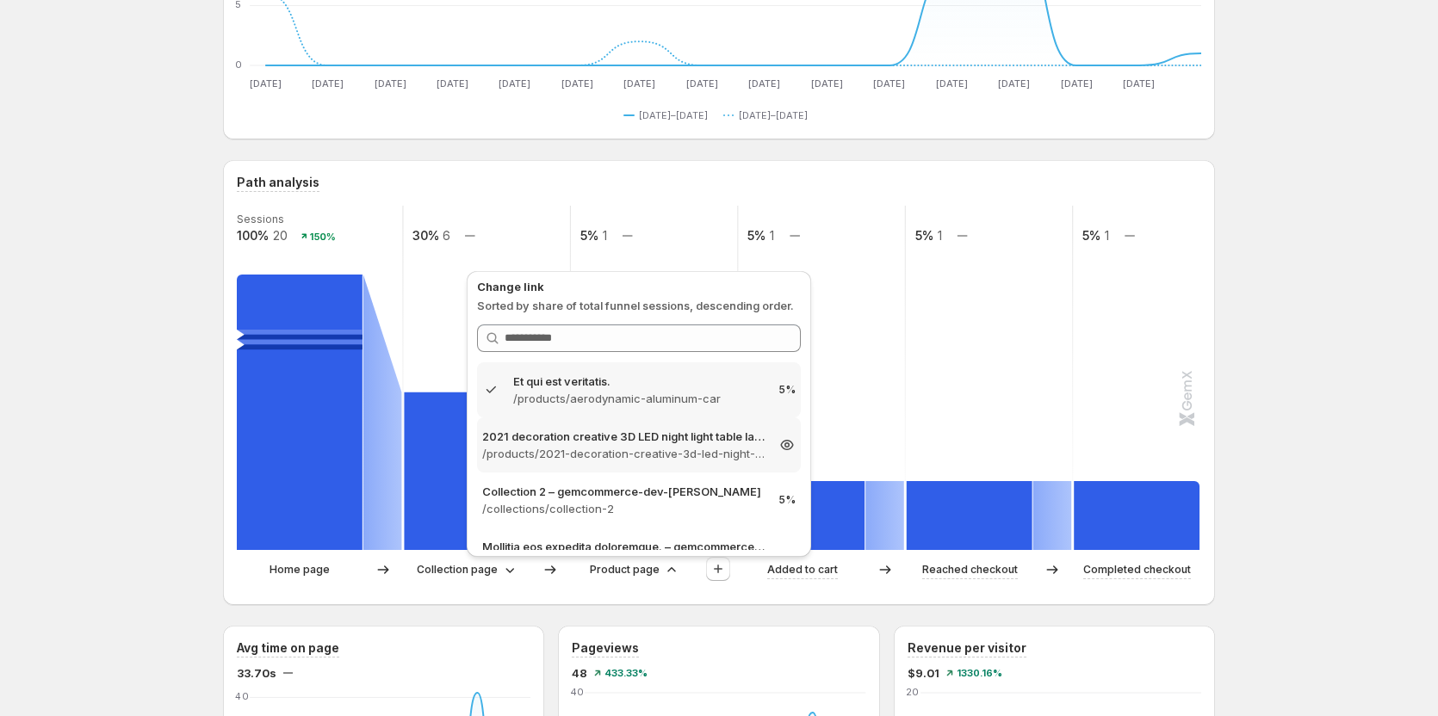
click at [620, 456] on p "/products/2021-decoration-creative-3d-led-night-light-table-lamp-children-bedro…" at bounding box center [623, 453] width 282 height 17
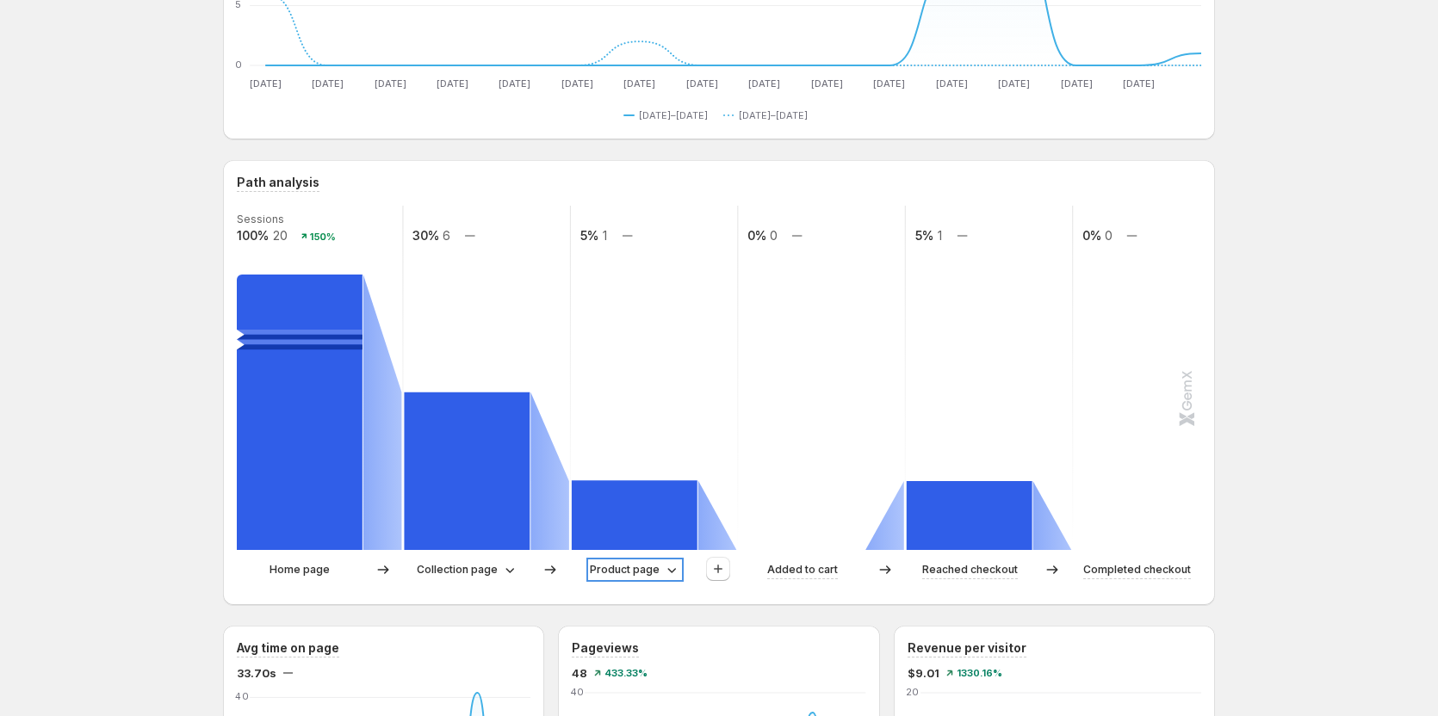
click at [617, 572] on p "Product page" at bounding box center [625, 569] width 70 height 17
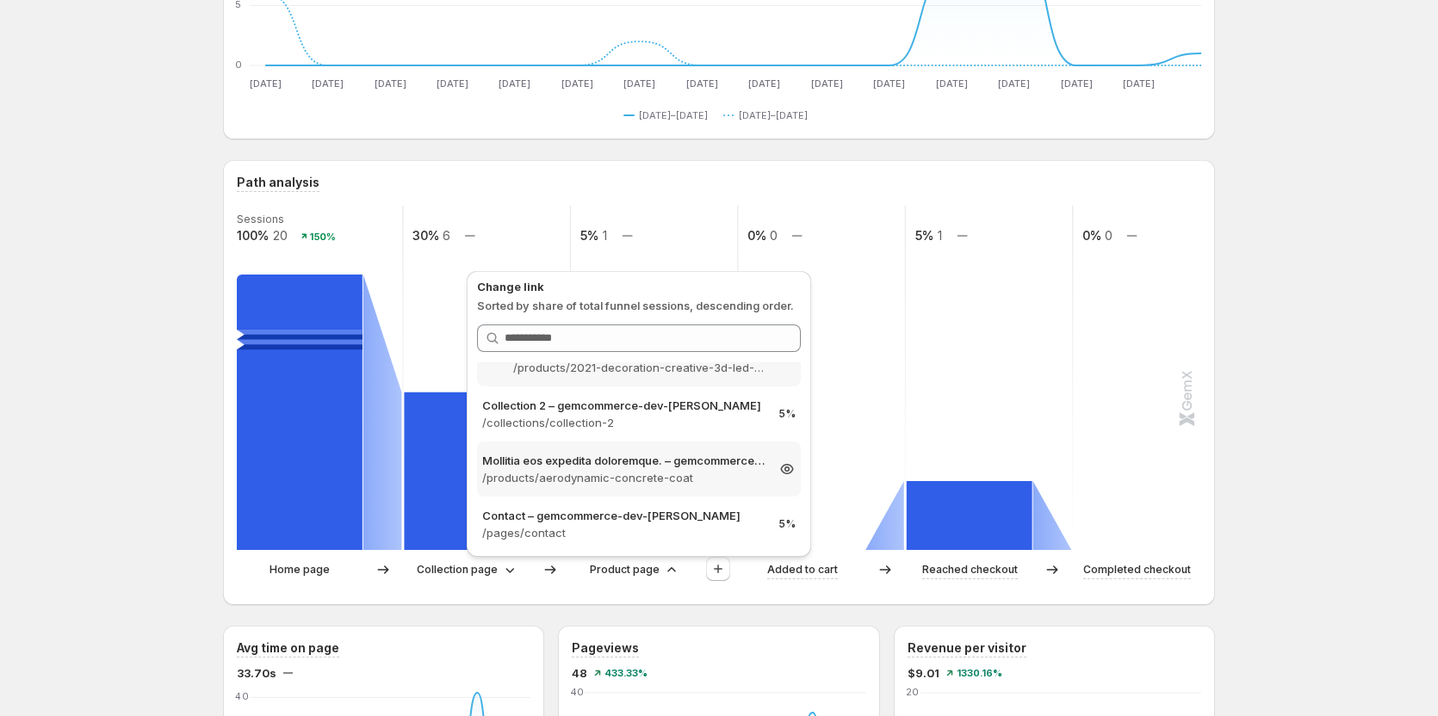
click at [630, 484] on p "/products/aerodynamic-concrete-coat" at bounding box center [623, 477] width 282 height 17
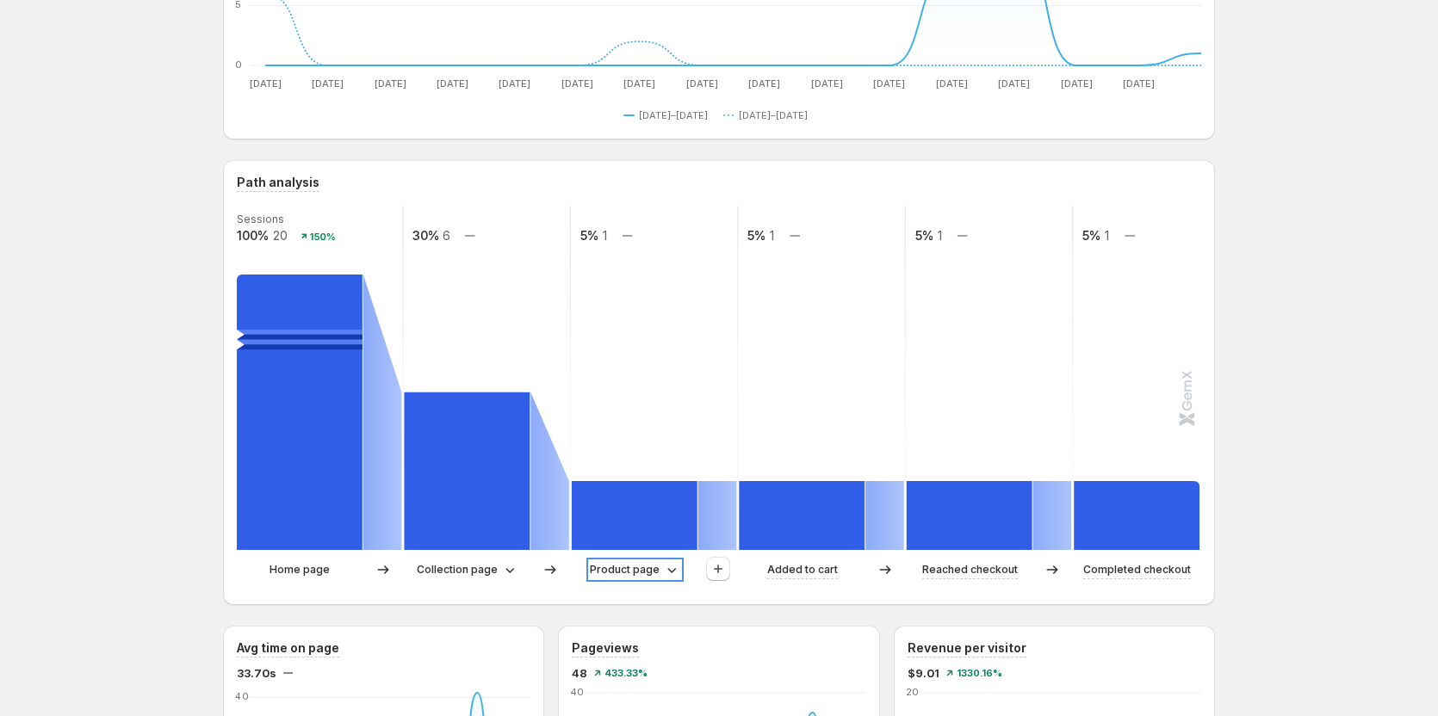
click at [645, 566] on p "Product page" at bounding box center [625, 569] width 70 height 17
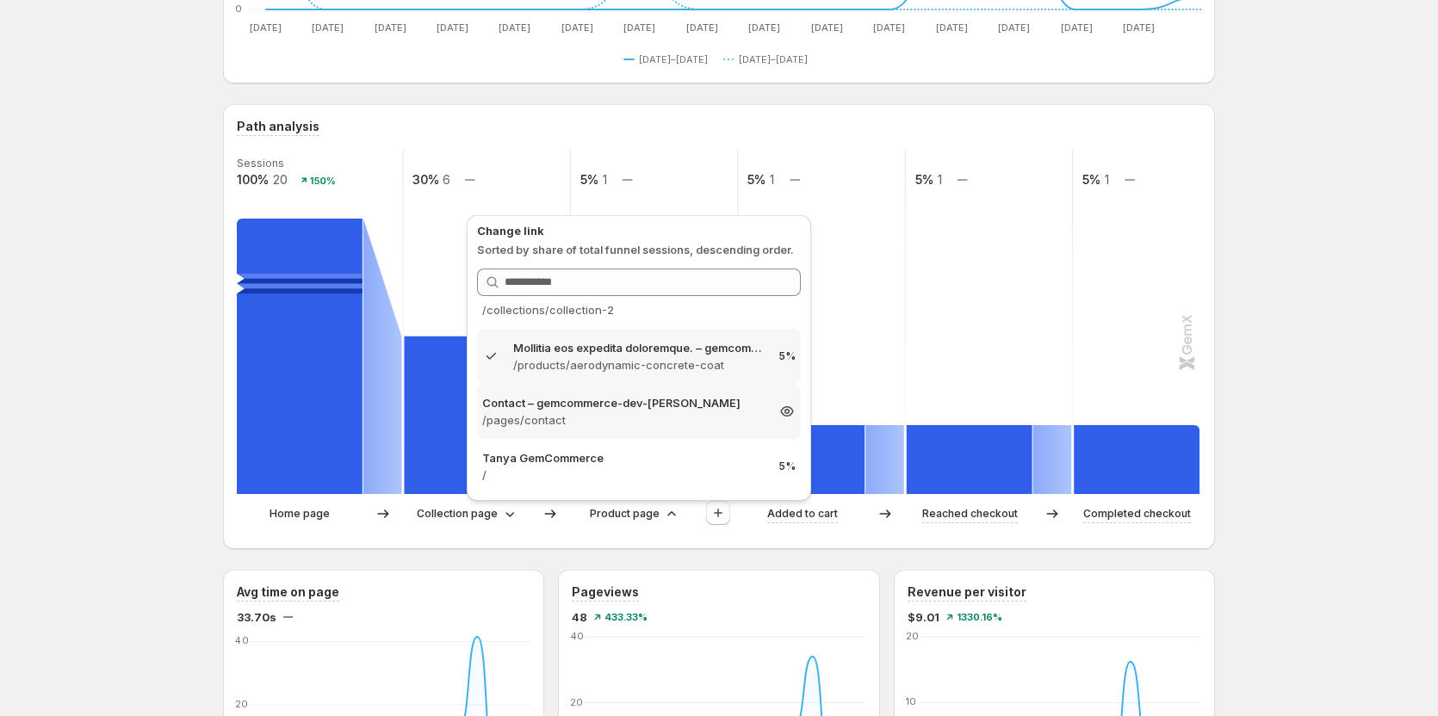
scroll to position [344, 0]
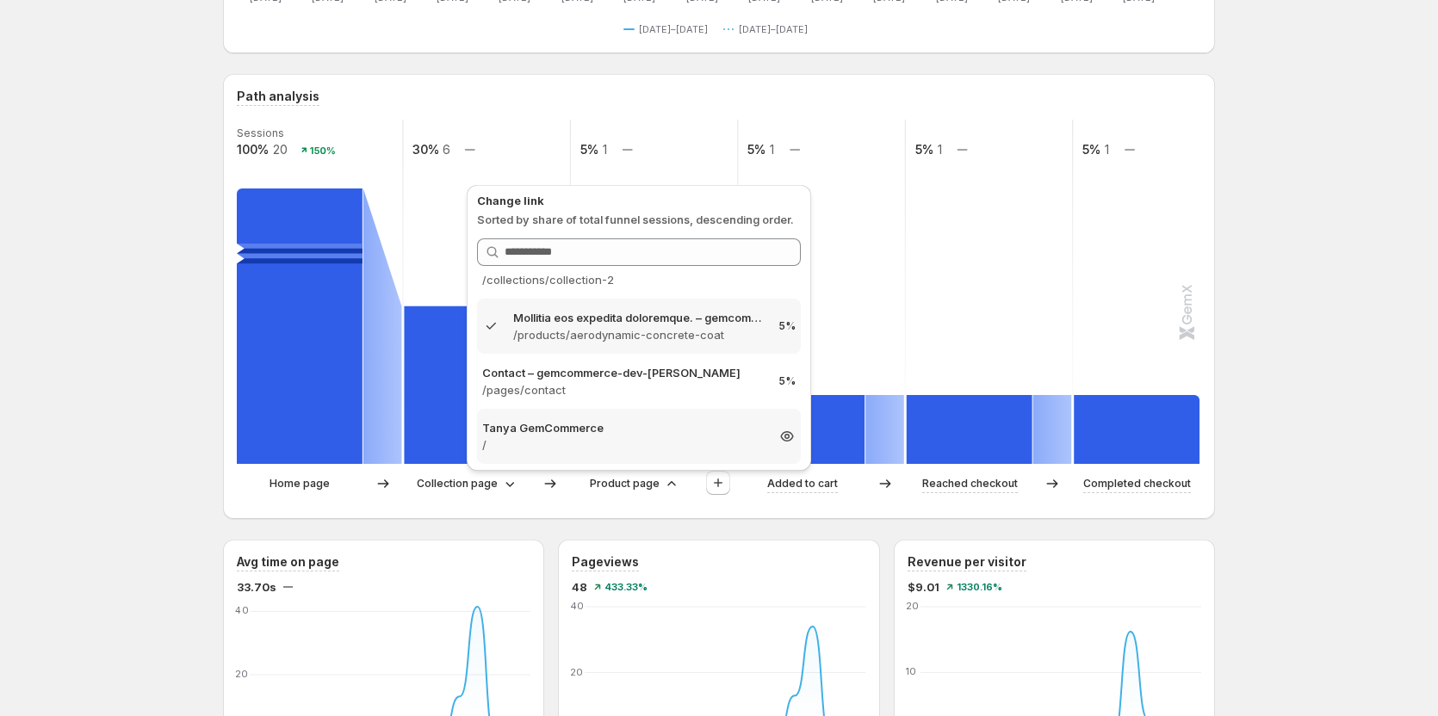
click at [623, 437] on p "/" at bounding box center [623, 445] width 282 height 17
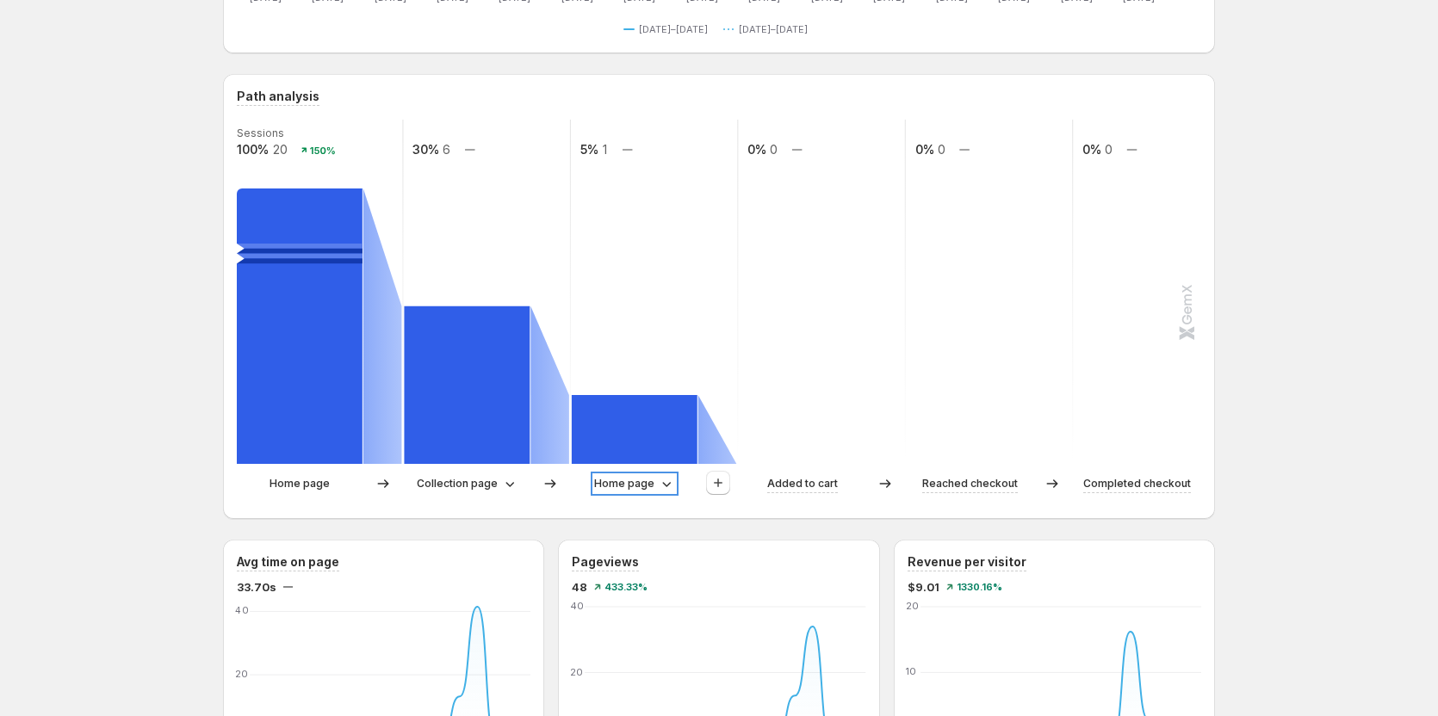
click at [639, 487] on p "Home page" at bounding box center [624, 483] width 60 height 17
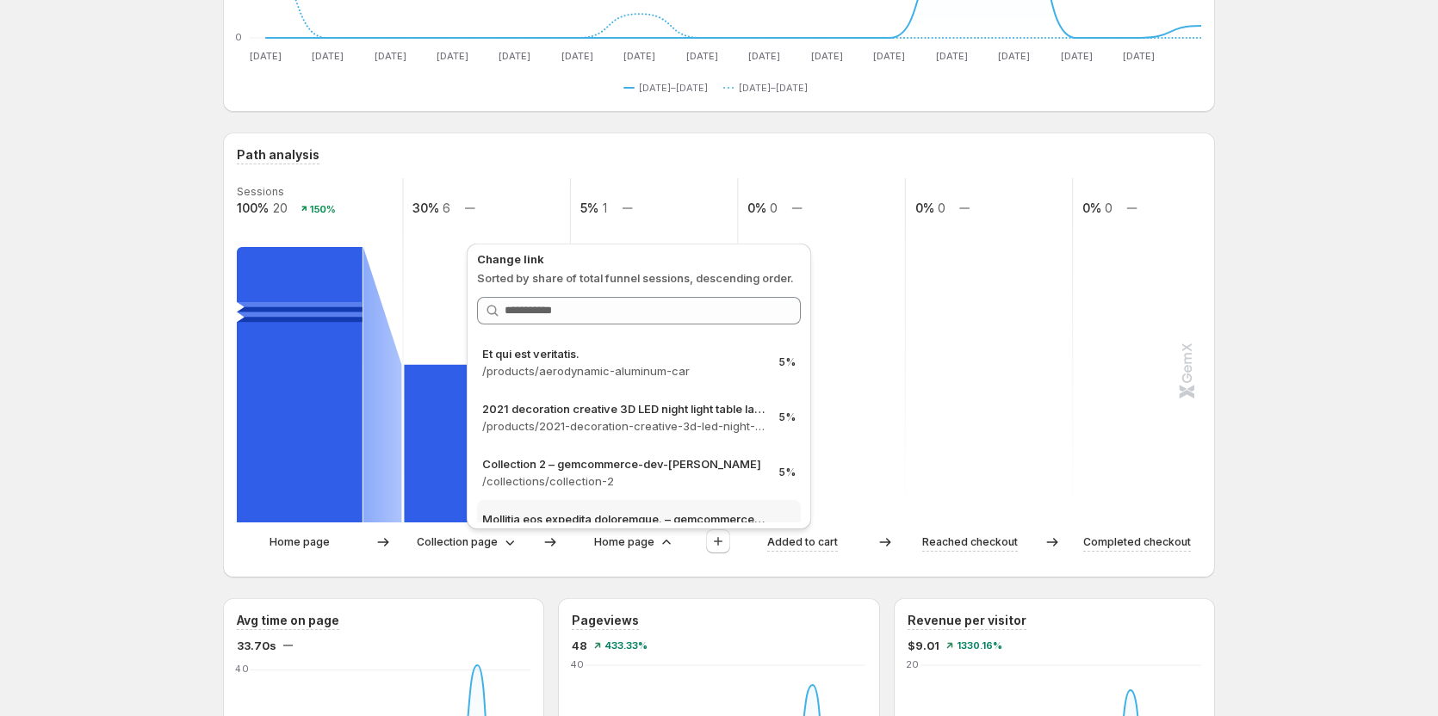
scroll to position [258, 0]
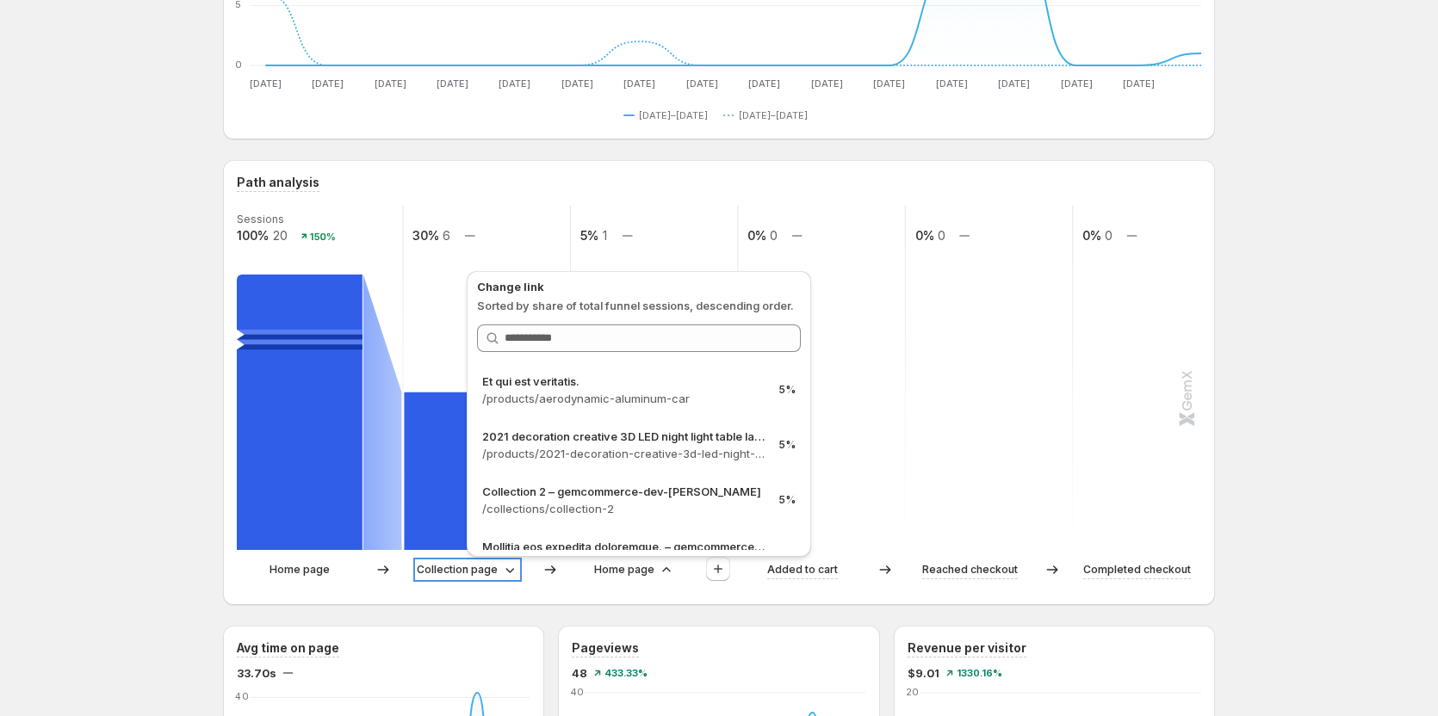
click at [468, 574] on p "Collection page" at bounding box center [457, 569] width 81 height 17
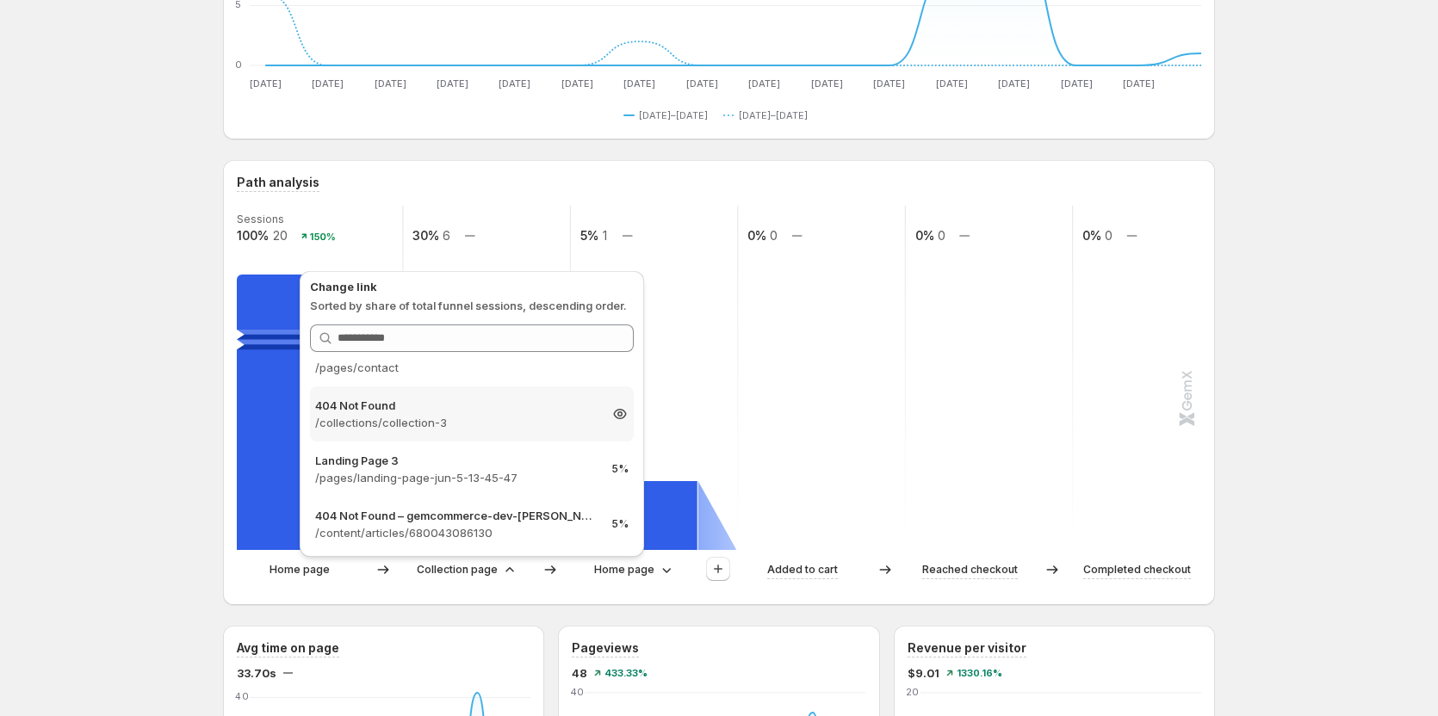
scroll to position [143, 0]
click at [507, 422] on p "/pages/landing-page-jun-5-13-45-47" at bounding box center [456, 420] width 282 height 17
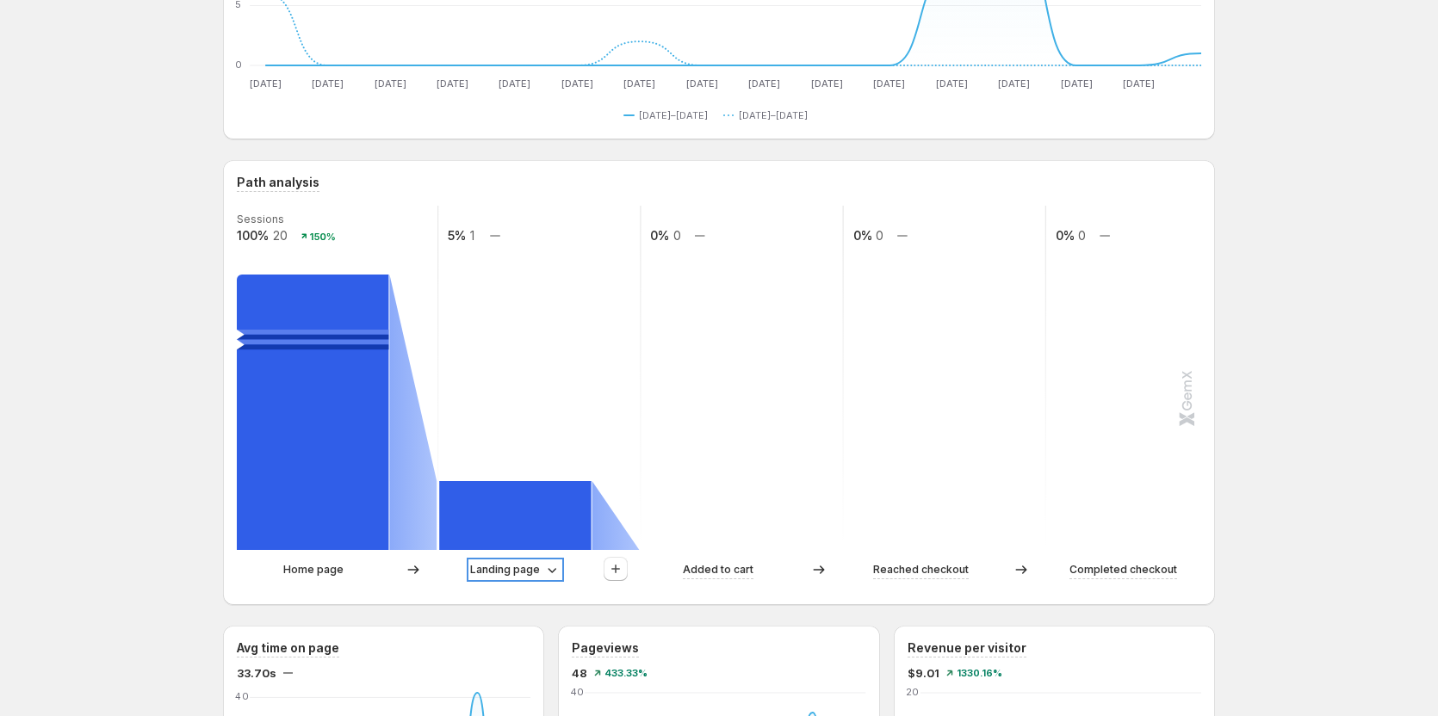
click at [514, 564] on p "Landing page" at bounding box center [505, 569] width 70 height 17
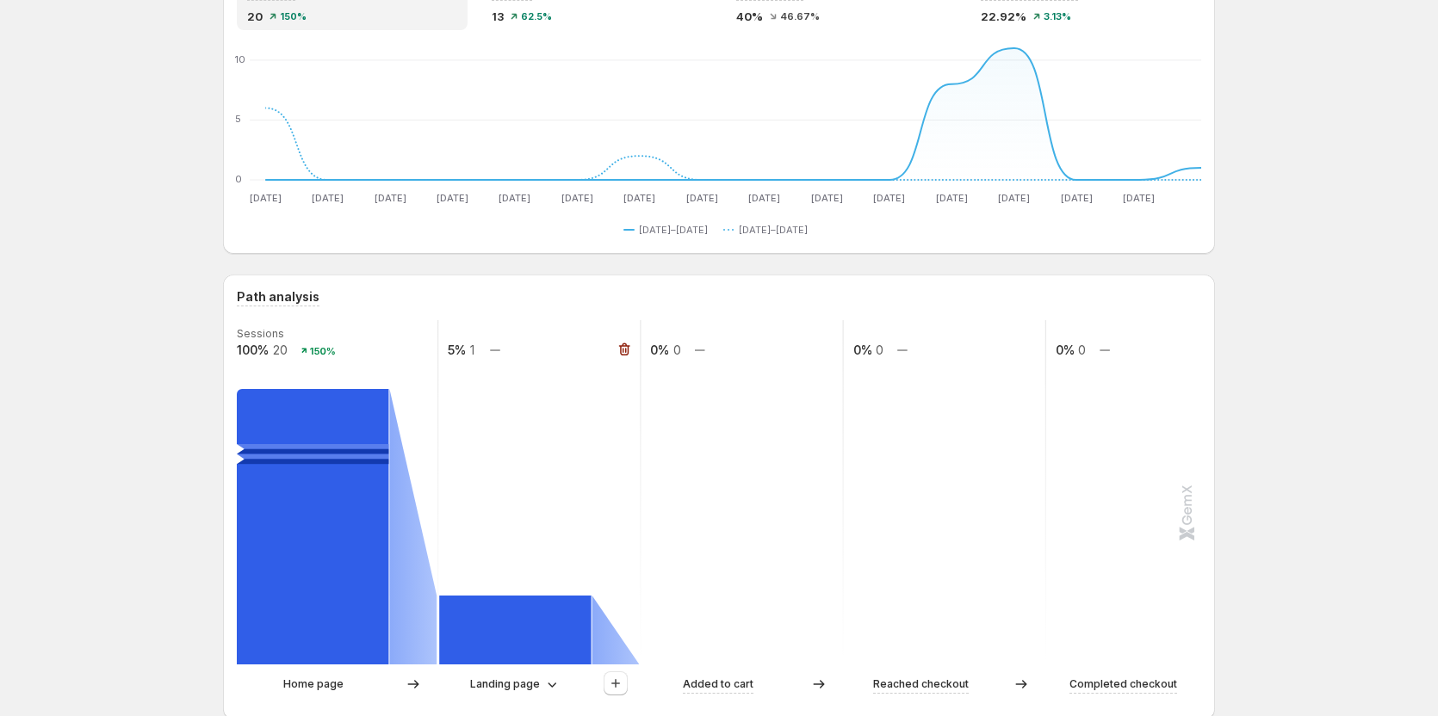
scroll to position [172, 0]
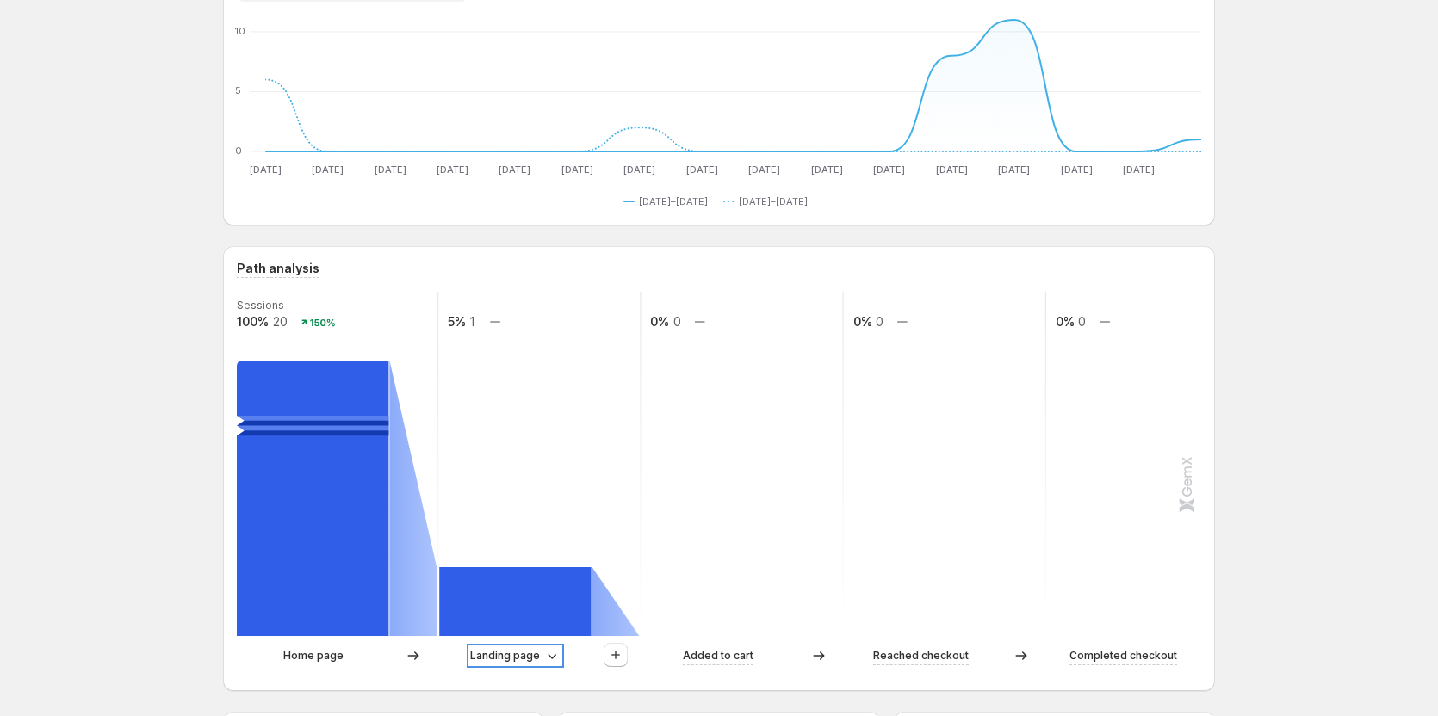
click at [509, 661] on p "Landing page" at bounding box center [505, 656] width 70 height 17
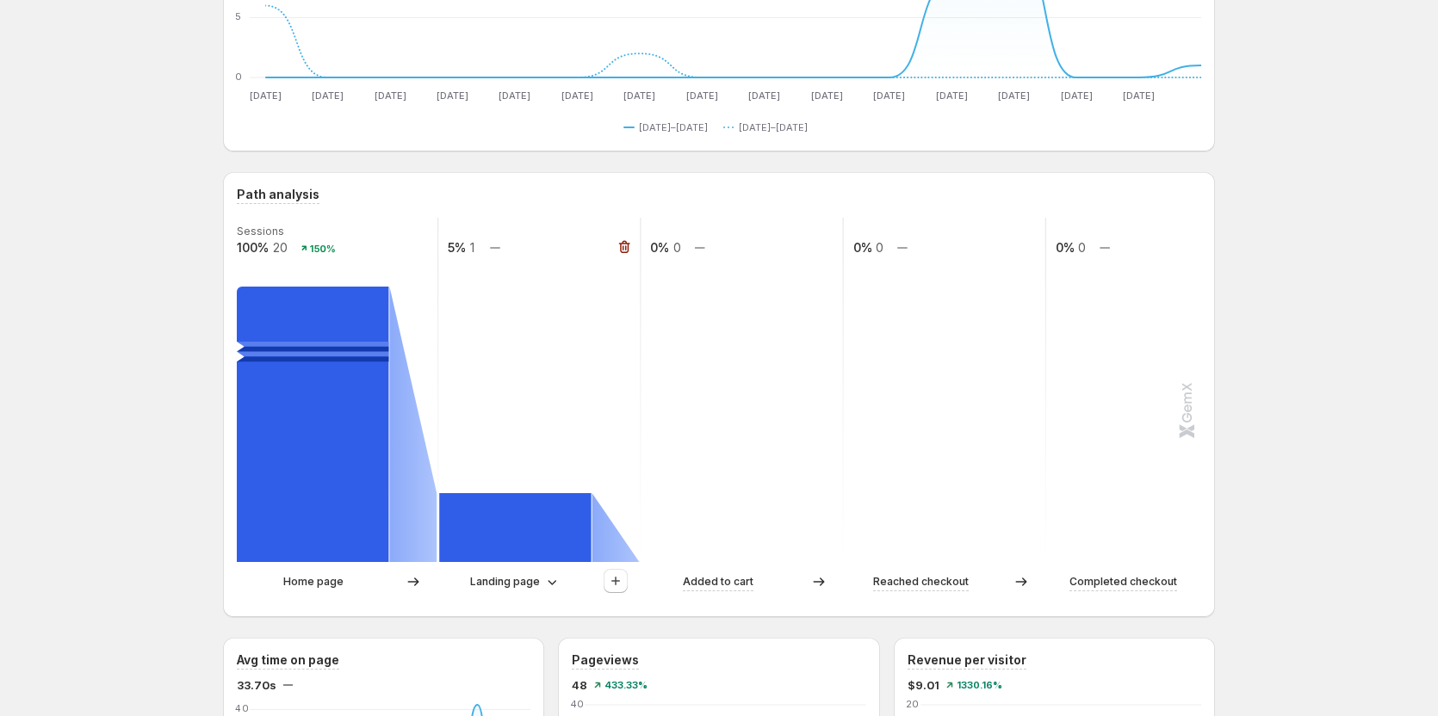
scroll to position [258, 0]
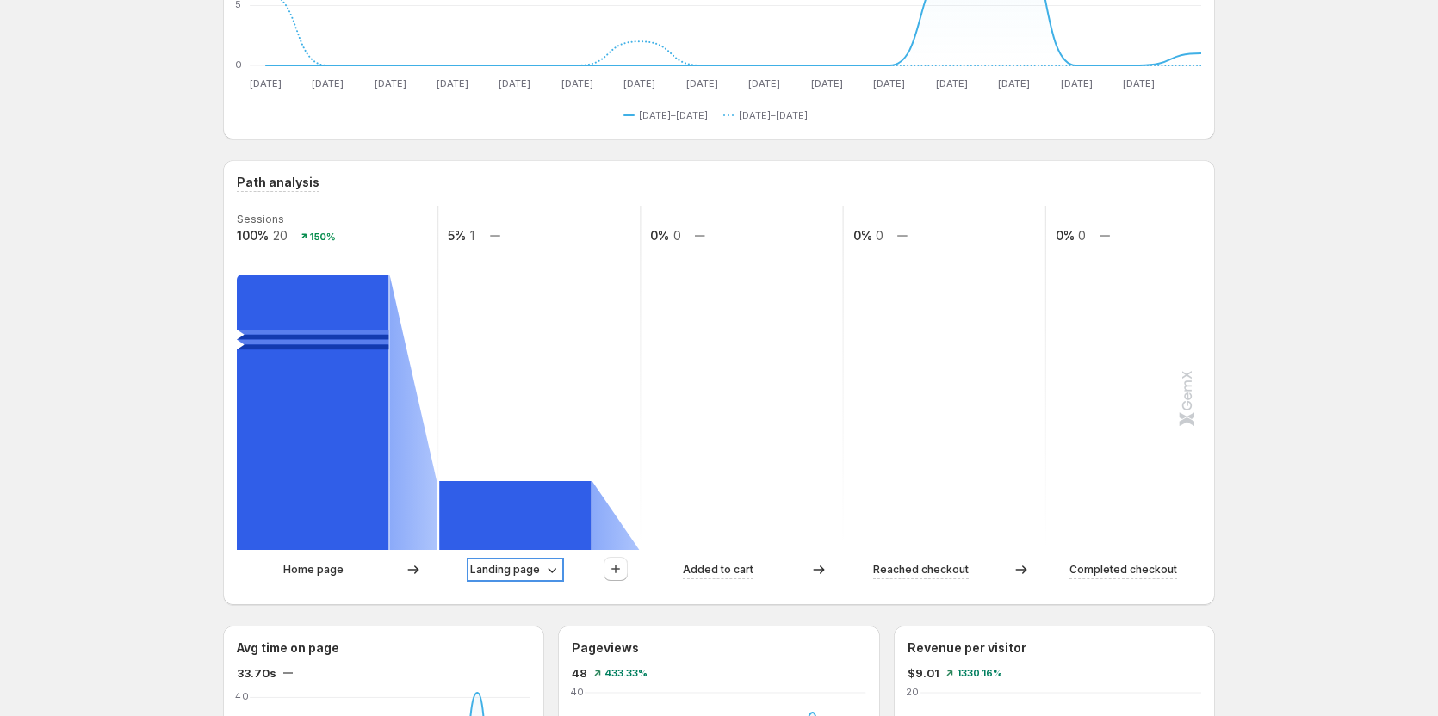
click at [498, 567] on p "Landing page" at bounding box center [505, 569] width 70 height 17
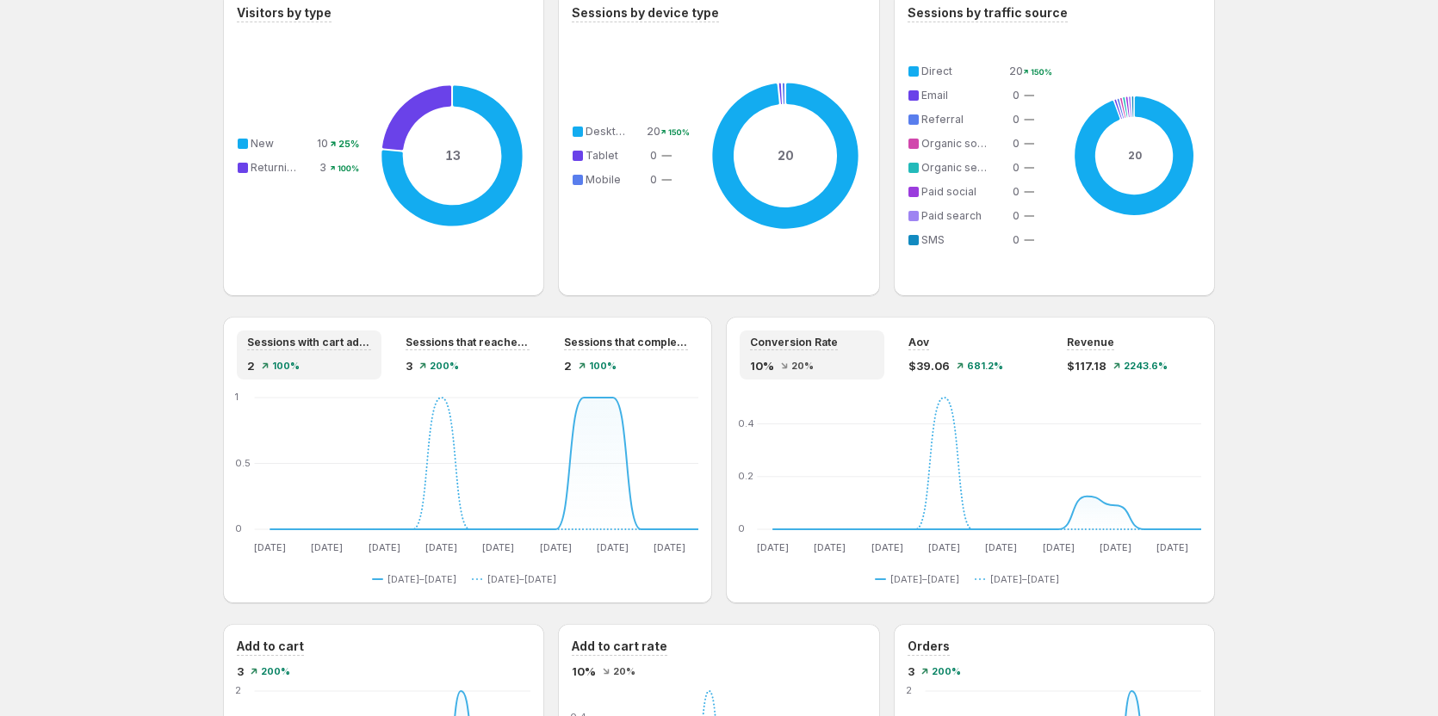
scroll to position [1292, 0]
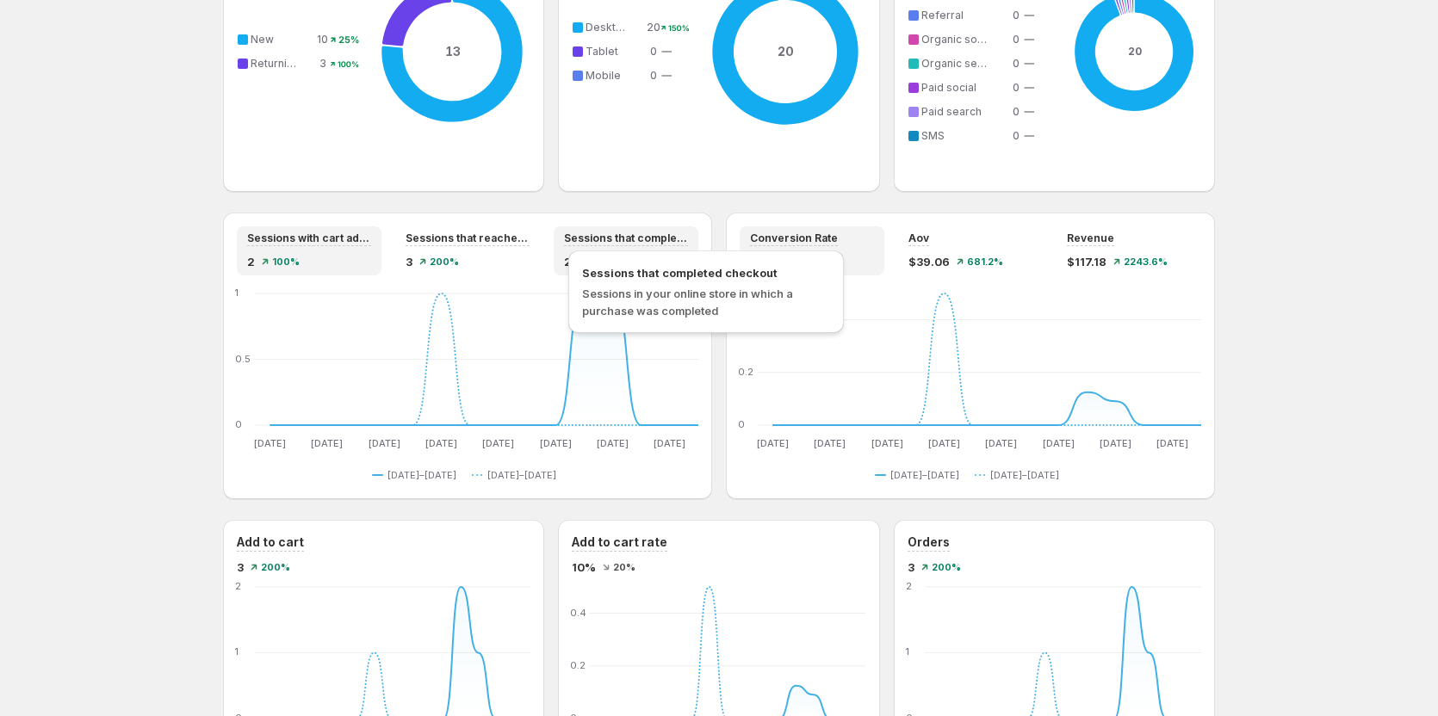
click at [632, 270] on span "Sessions that completed checkout" at bounding box center [706, 272] width 248 height 17
copy span "Sessions that completed checkout"
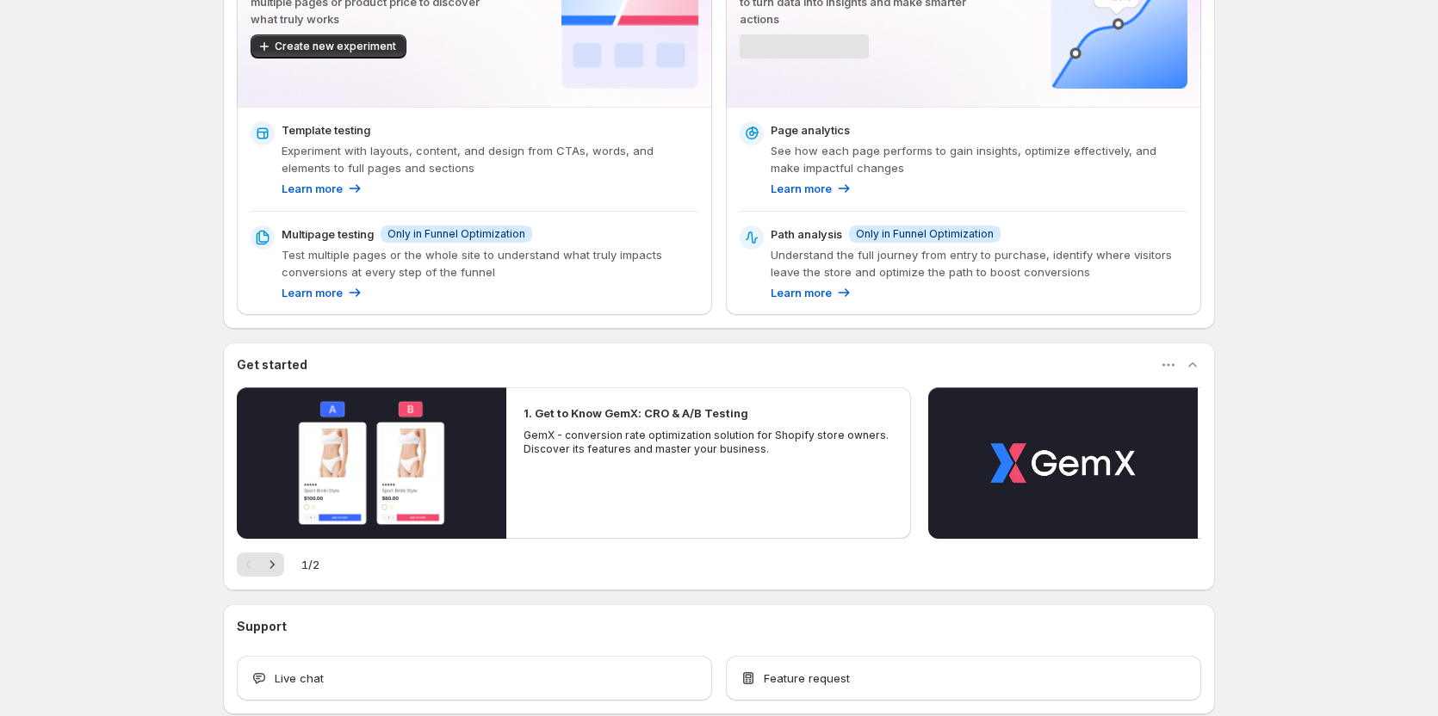
scroll to position [199, 0]
